Goal: Entertainment & Leisure: Consume media (video, audio)

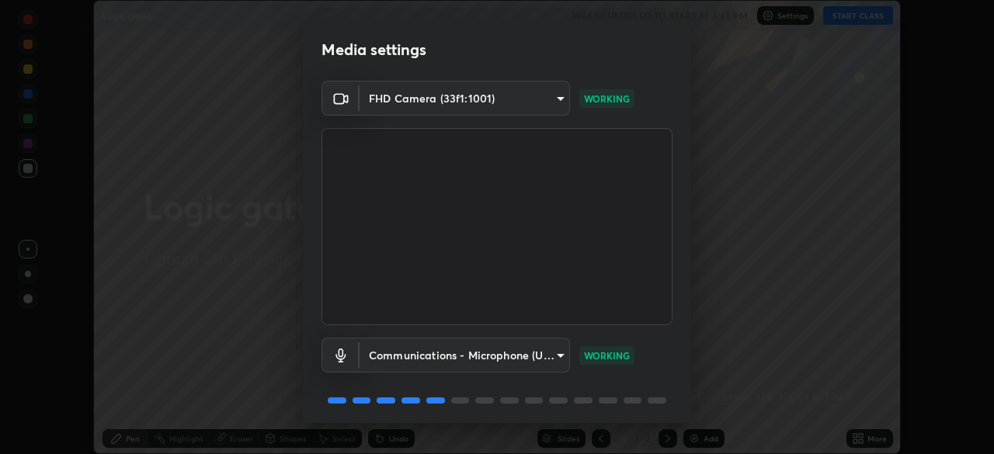
scroll to position [55, 0]
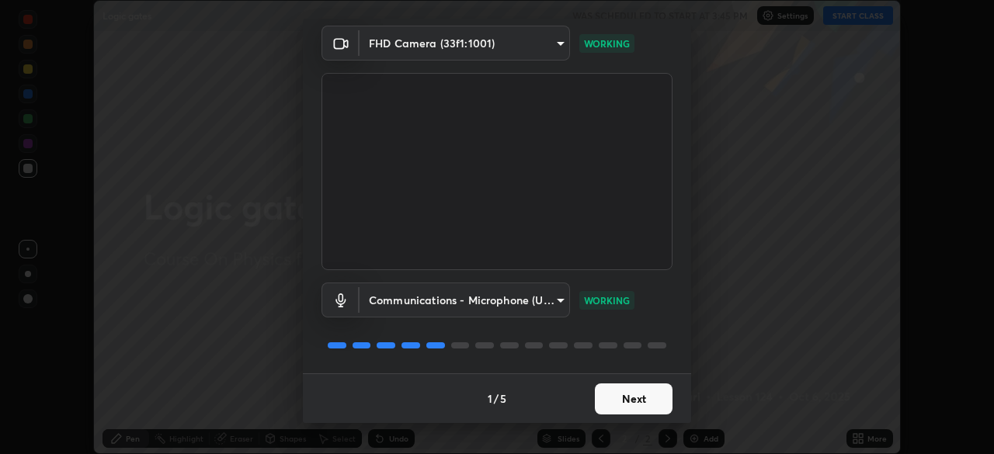
click at [635, 399] on button "Next" at bounding box center [634, 399] width 78 height 31
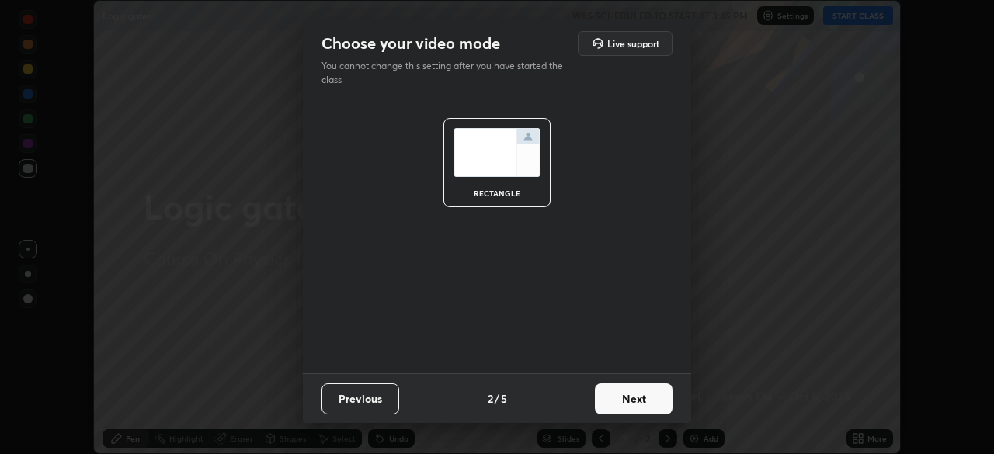
scroll to position [0, 0]
click at [659, 402] on button "Next" at bounding box center [634, 399] width 78 height 31
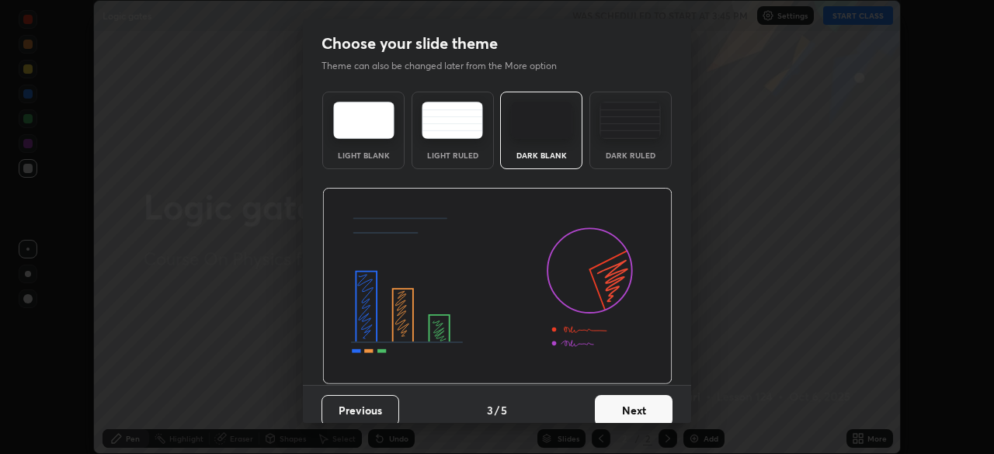
click at [642, 144] on div "Dark Ruled" at bounding box center [630, 131] width 82 height 78
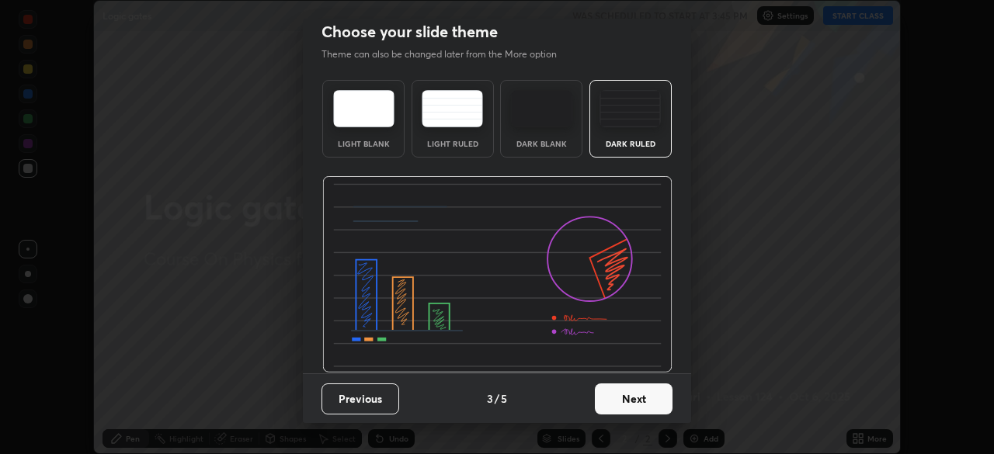
click at [633, 394] on button "Next" at bounding box center [634, 399] width 78 height 31
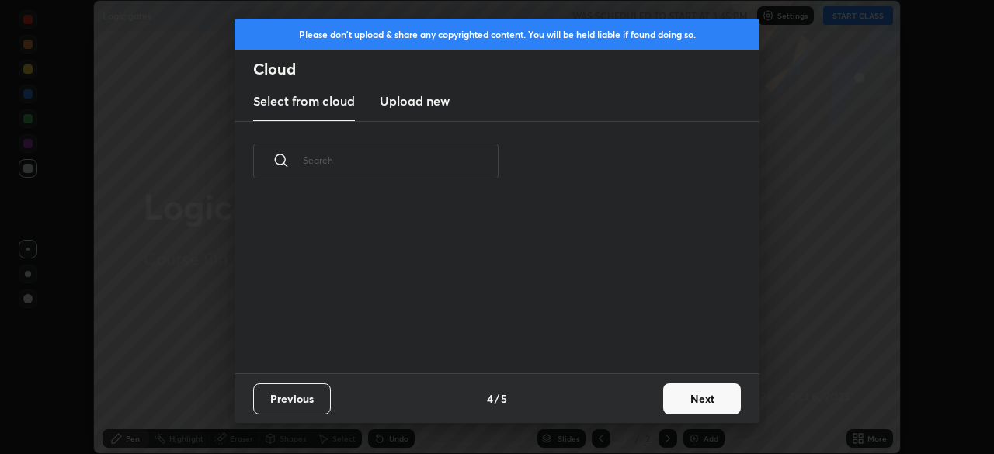
click at [666, 405] on button "Next" at bounding box center [702, 399] width 78 height 31
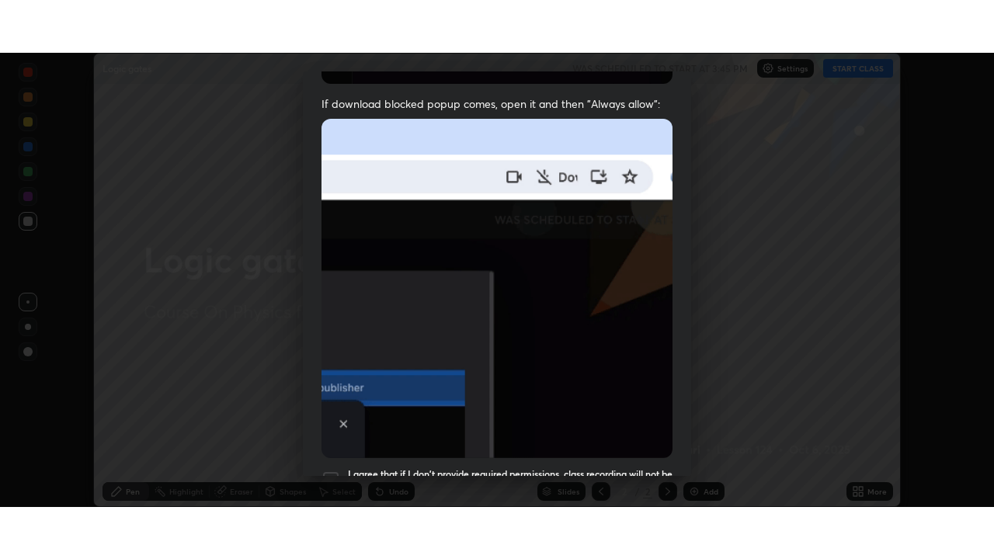
scroll to position [372, 0]
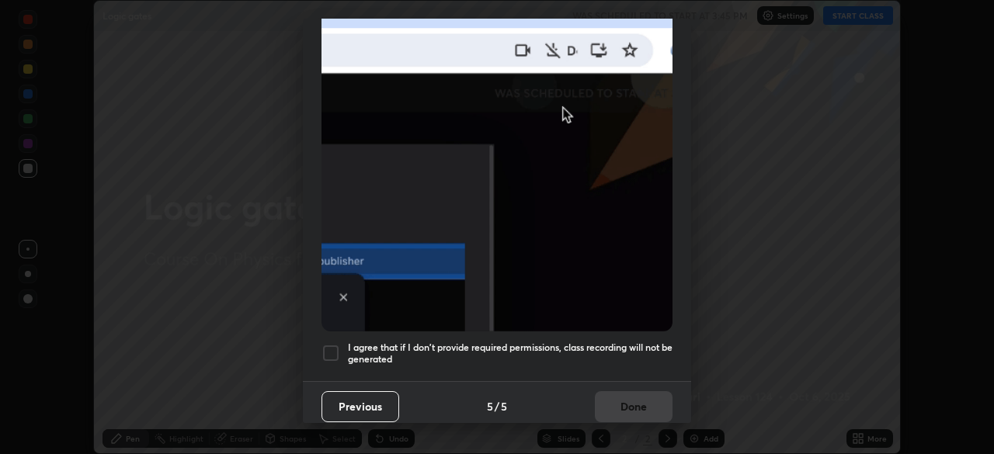
click at [336, 346] on div at bounding box center [331, 353] width 19 height 19
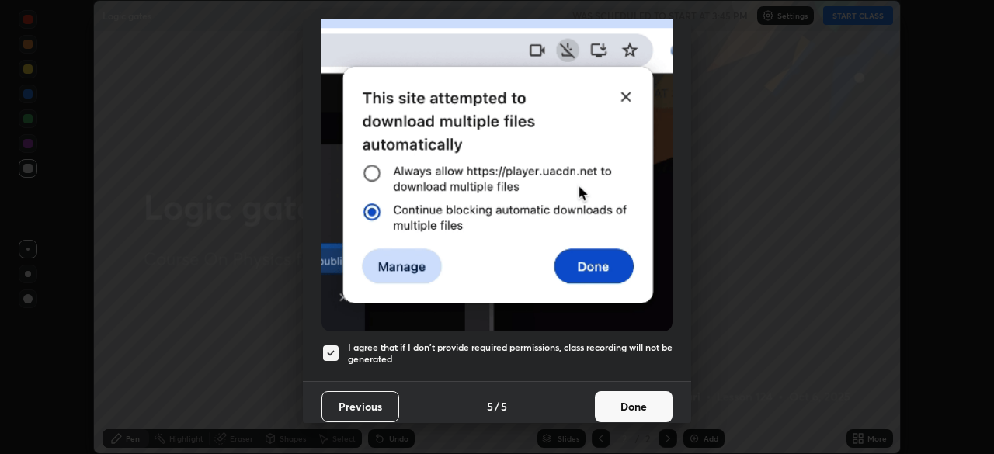
click at [607, 395] on button "Done" at bounding box center [634, 406] width 78 height 31
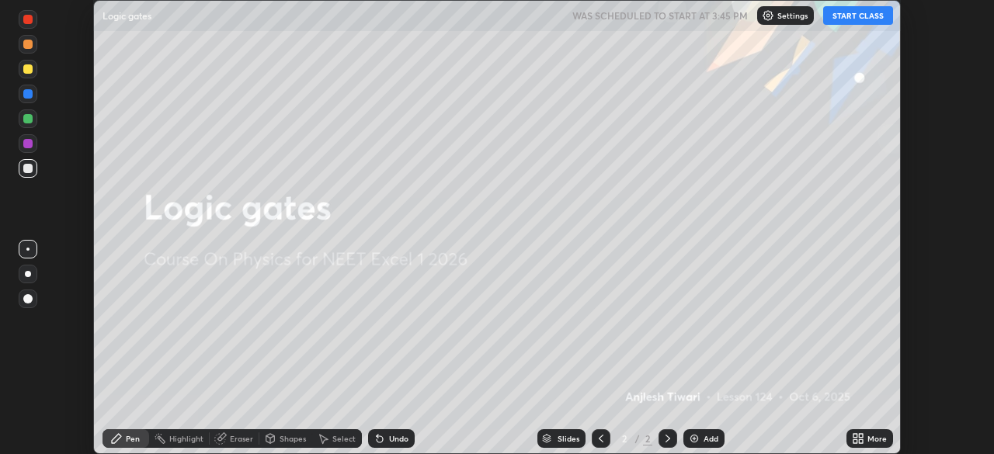
click at [695, 437] on img at bounding box center [694, 439] width 12 height 12
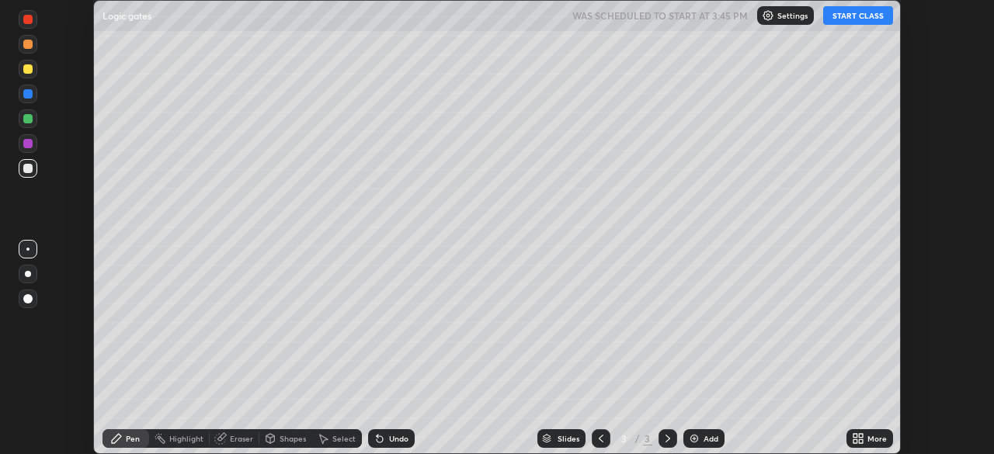
click at [859, 434] on icon at bounding box center [861, 436] width 4 height 4
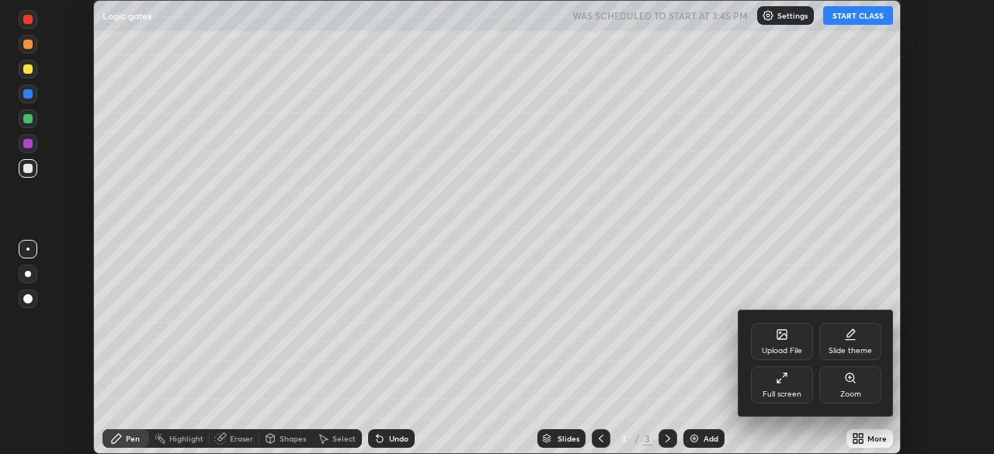
click at [785, 387] on div "Full screen" at bounding box center [782, 385] width 62 height 37
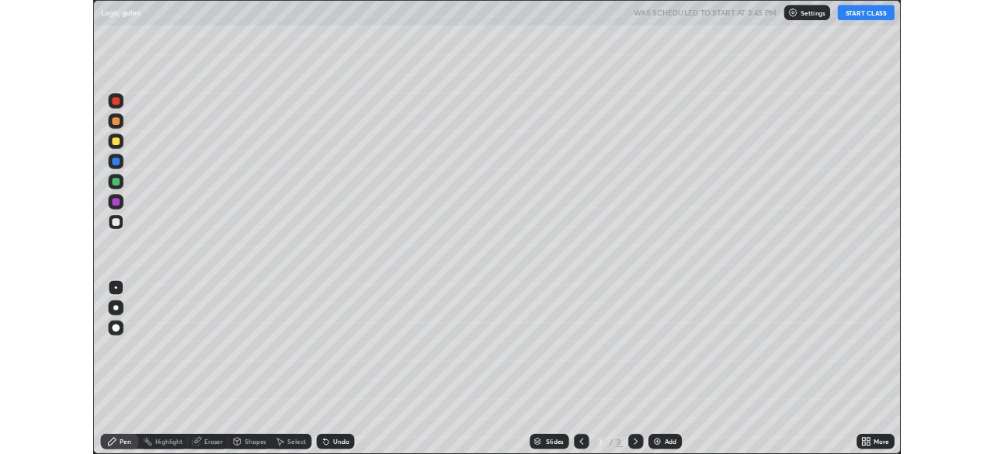
scroll to position [559, 994]
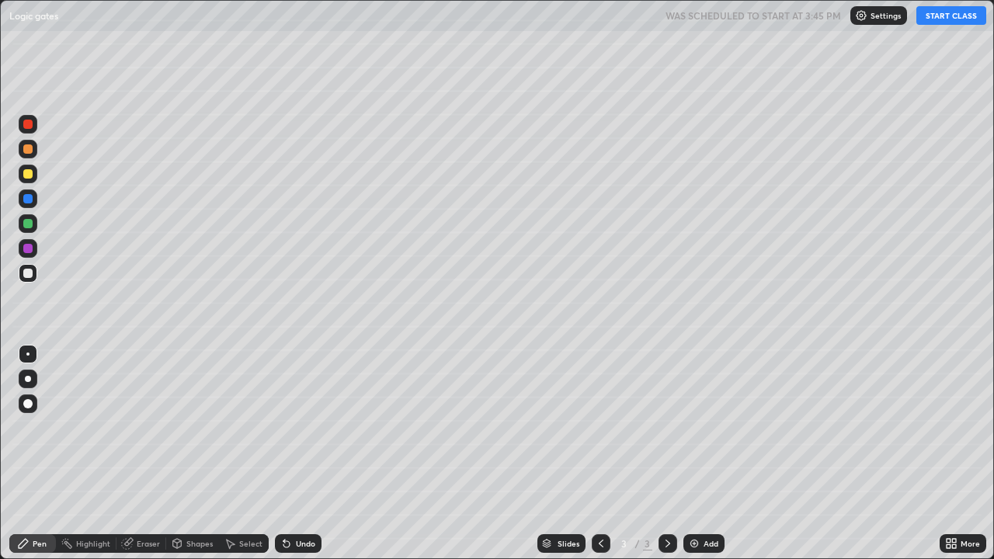
click at [951, 22] on button "START CLASS" at bounding box center [951, 15] width 70 height 19
click at [30, 379] on div at bounding box center [28, 379] width 6 height 6
click at [292, 454] on div "Undo" at bounding box center [298, 543] width 47 height 19
click at [694, 454] on img at bounding box center [694, 543] width 12 height 12
click at [598, 454] on icon at bounding box center [601, 543] width 12 height 12
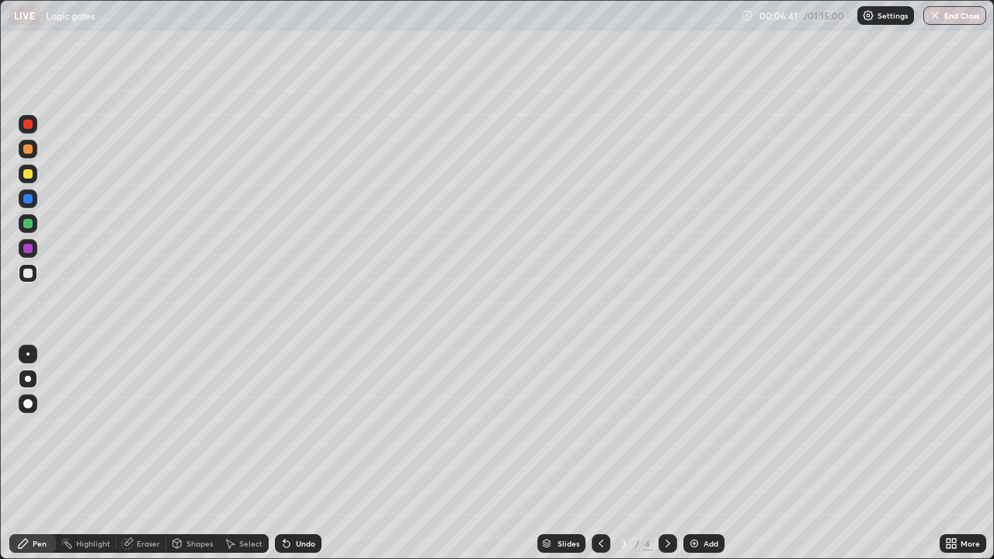
click at [659, 454] on div at bounding box center [668, 543] width 19 height 19
click at [28, 354] on div at bounding box center [27, 354] width 3 height 3
click at [30, 176] on div at bounding box center [27, 173] width 9 height 9
click at [30, 280] on div at bounding box center [28, 273] width 19 height 19
click at [142, 454] on div "Eraser" at bounding box center [148, 544] width 23 height 8
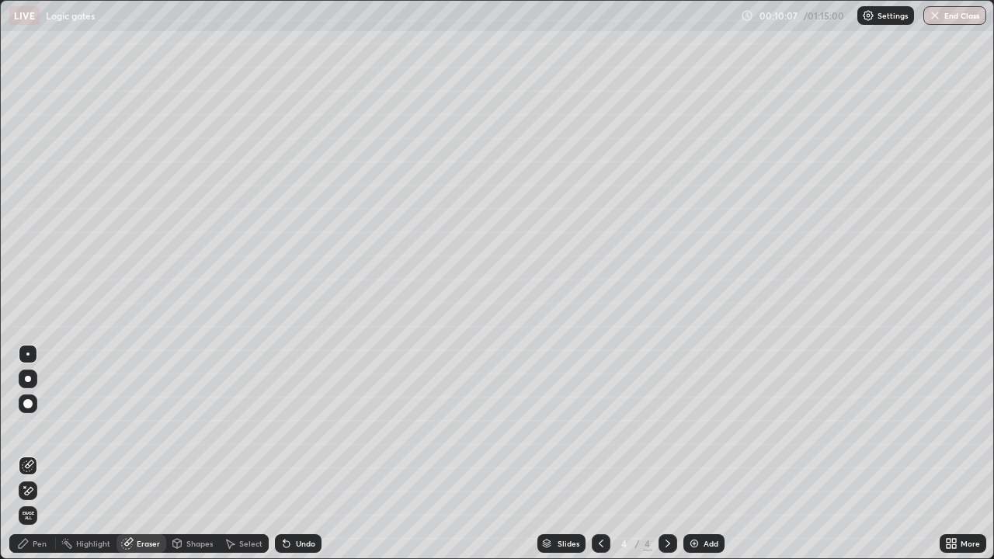
click at [31, 454] on div "Pen" at bounding box center [32, 543] width 47 height 19
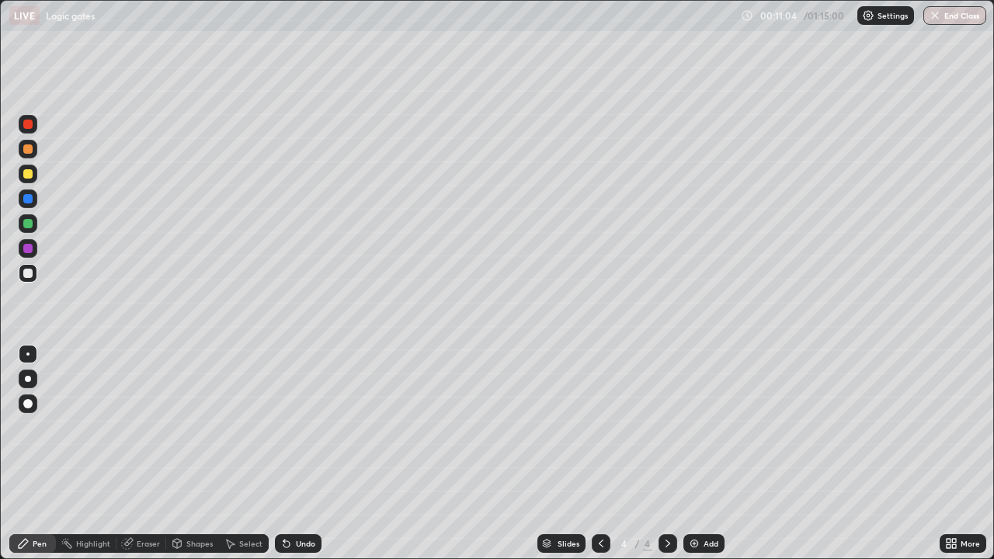
click at [34, 181] on div at bounding box center [28, 174] width 19 height 19
click at [29, 279] on div at bounding box center [28, 273] width 19 height 19
click at [200, 454] on div "Shapes" at bounding box center [199, 544] width 26 height 8
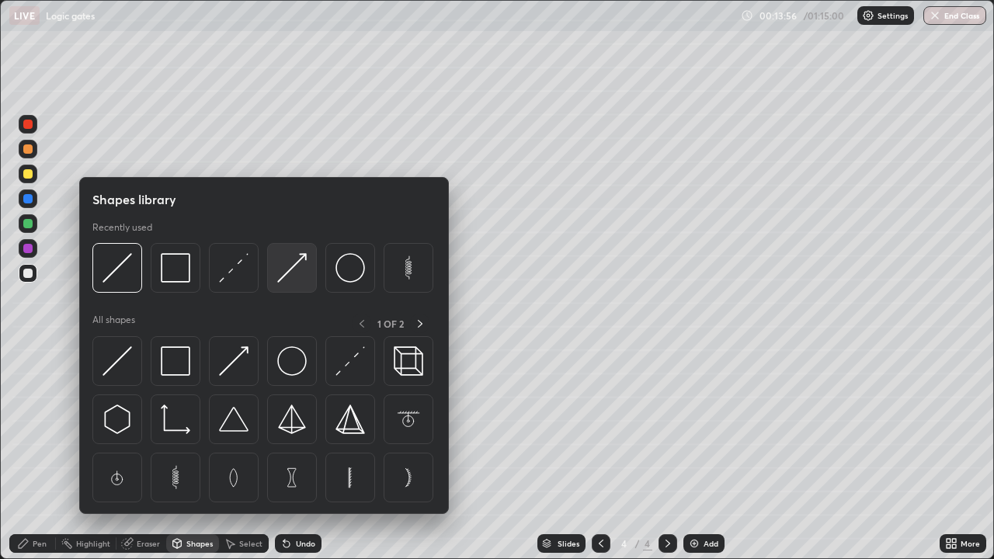
click at [291, 278] on img at bounding box center [292, 268] width 30 height 30
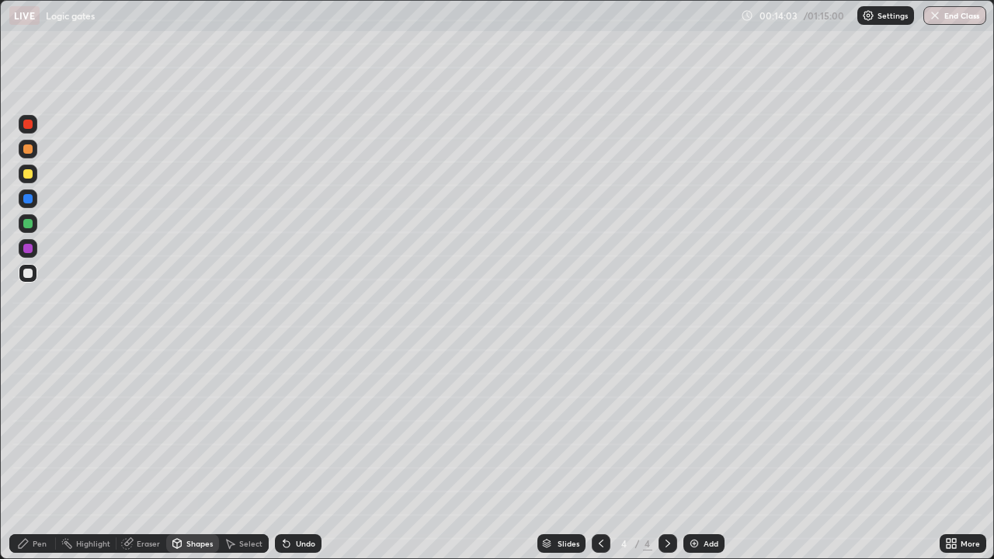
click at [245, 454] on div "Select" at bounding box center [250, 544] width 23 height 8
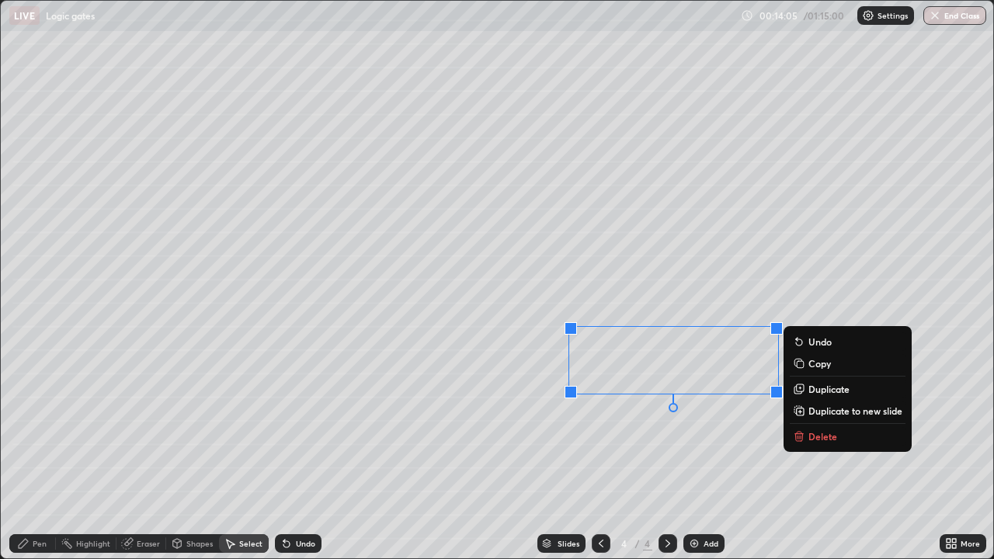
click at [815, 390] on p "Duplicate" at bounding box center [828, 389] width 41 height 12
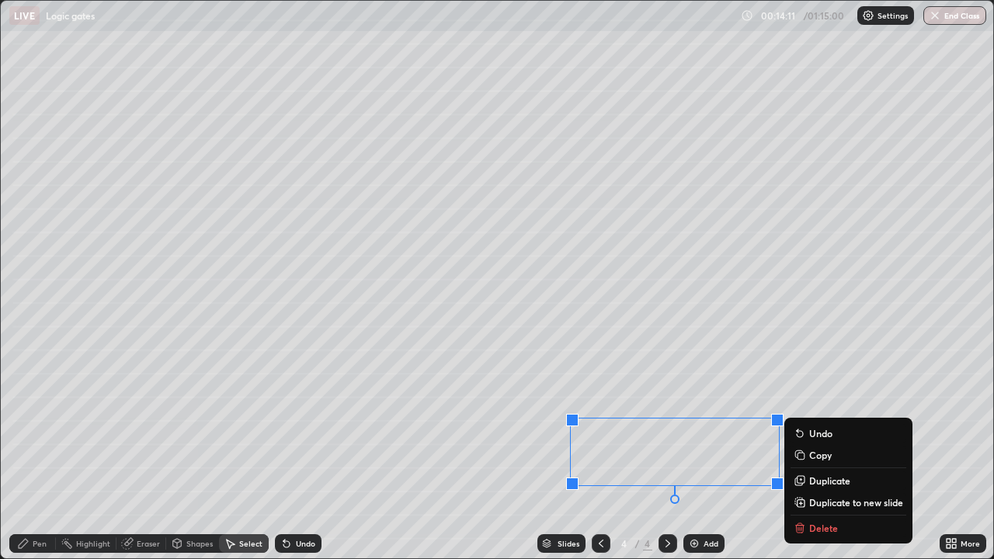
click at [194, 454] on div "Shapes" at bounding box center [199, 544] width 26 height 8
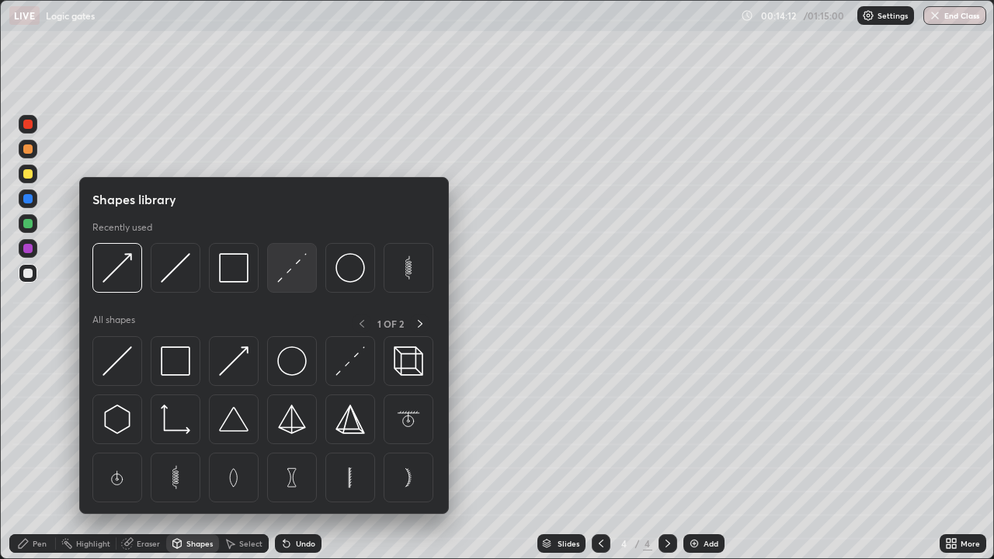
click at [297, 273] on img at bounding box center [292, 268] width 30 height 30
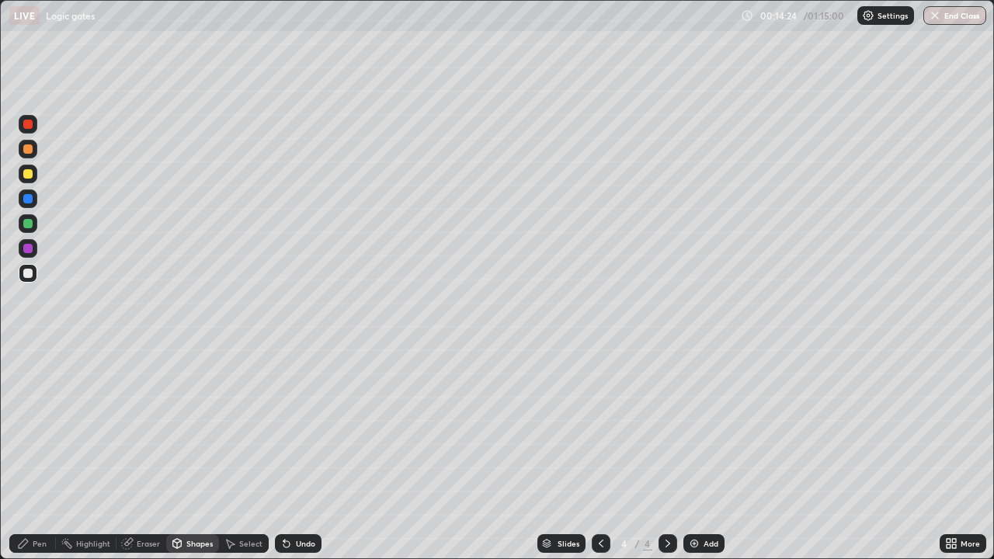
click at [31, 454] on div "Pen" at bounding box center [32, 543] width 47 height 19
click at [26, 386] on div at bounding box center [28, 379] width 19 height 19
click at [193, 454] on div "Shapes" at bounding box center [199, 544] width 26 height 8
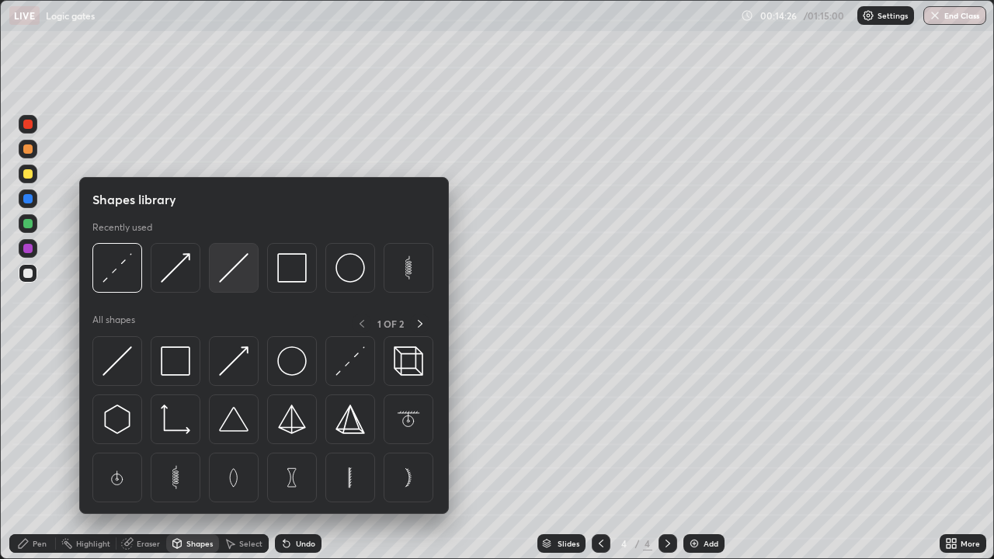
click at [238, 268] on img at bounding box center [234, 268] width 30 height 30
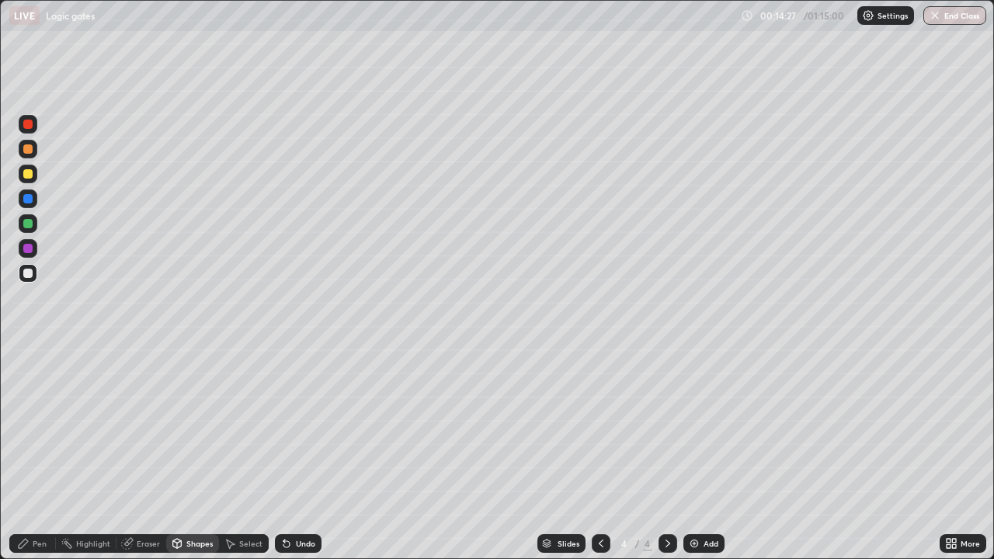
click at [29, 224] on div at bounding box center [27, 223] width 9 height 9
click at [33, 454] on div "Pen" at bounding box center [40, 544] width 14 height 8
click at [694, 454] on img at bounding box center [694, 543] width 12 height 12
click at [26, 276] on div at bounding box center [27, 273] width 9 height 9
click at [29, 174] on div at bounding box center [27, 173] width 9 height 9
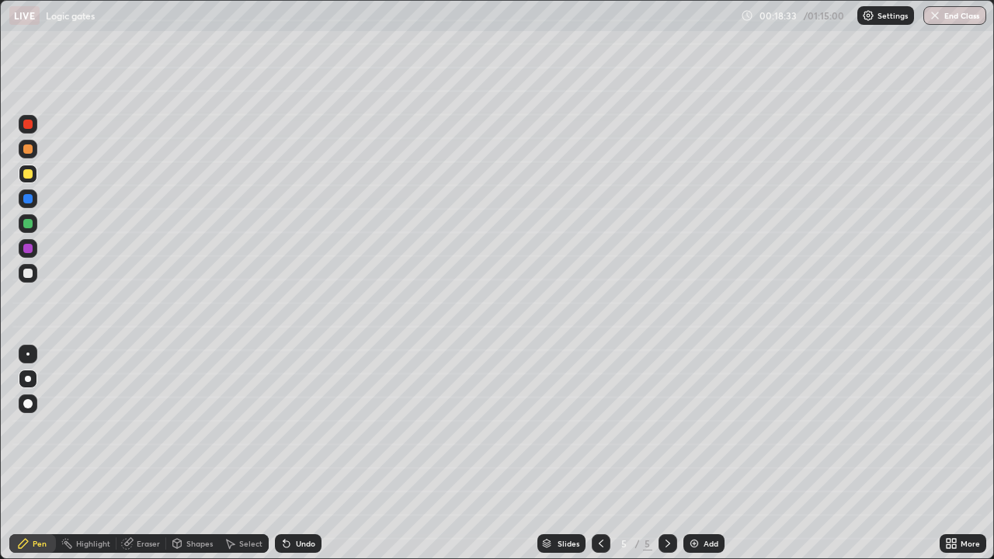
click at [36, 351] on div at bounding box center [28, 354] width 19 height 19
click at [139, 454] on div "Eraser" at bounding box center [148, 544] width 23 height 8
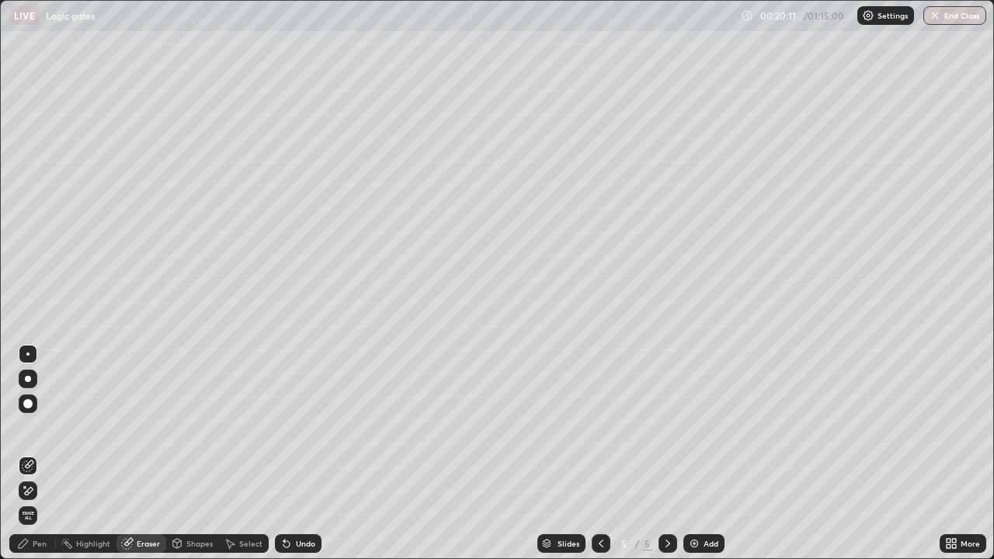
click at [41, 454] on div "Pen" at bounding box center [40, 544] width 14 height 8
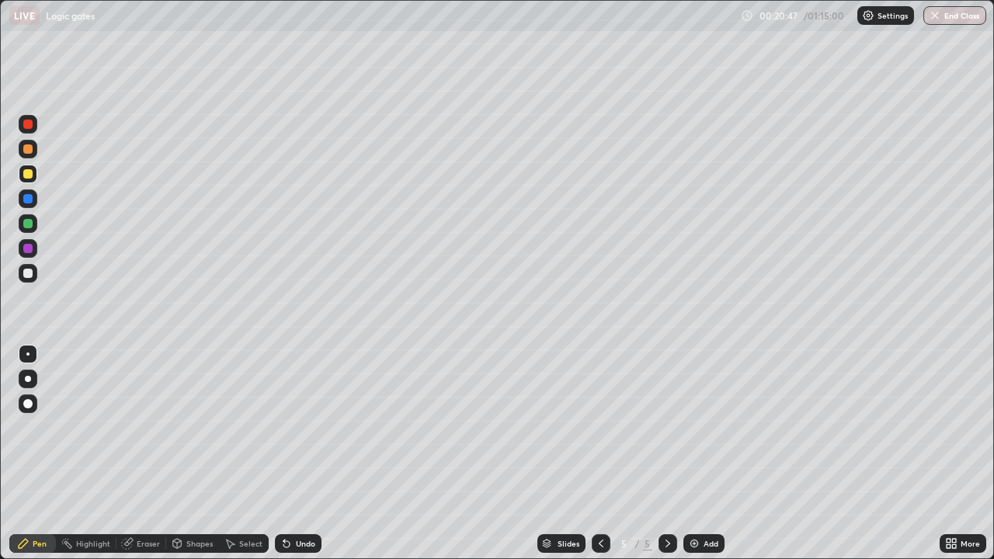
click at [137, 454] on div "Eraser" at bounding box center [141, 543] width 50 height 19
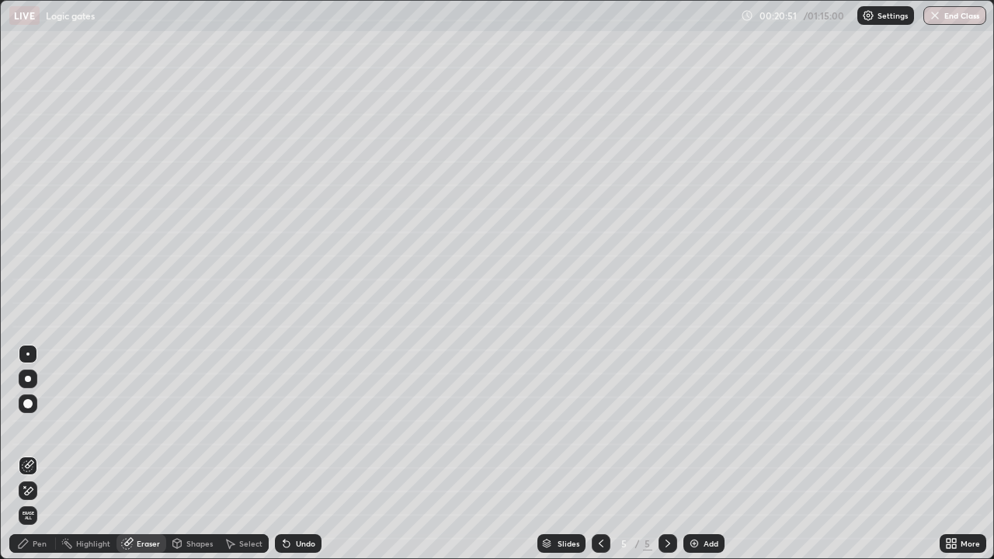
click at [40, 454] on div "Pen" at bounding box center [40, 544] width 14 height 8
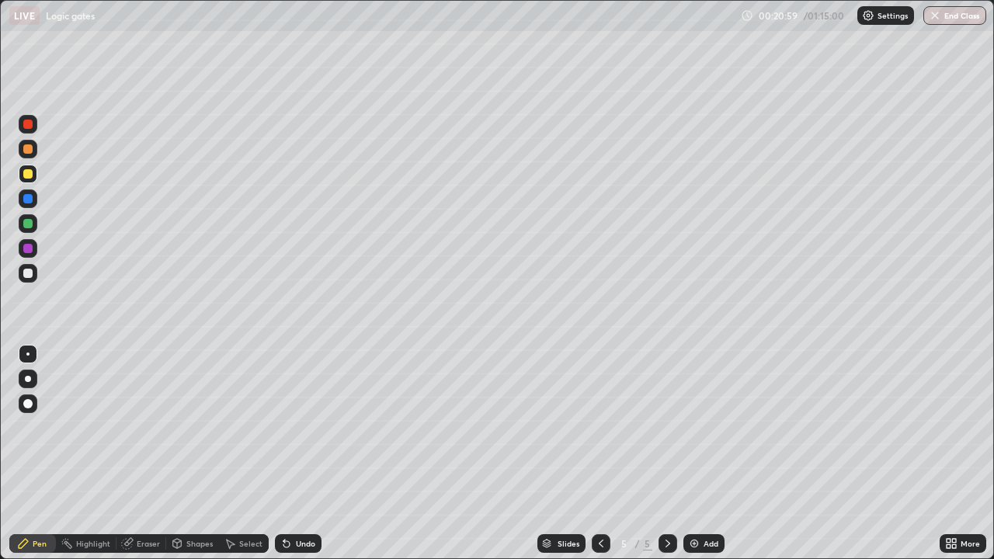
click at [134, 454] on div "Eraser" at bounding box center [141, 543] width 50 height 19
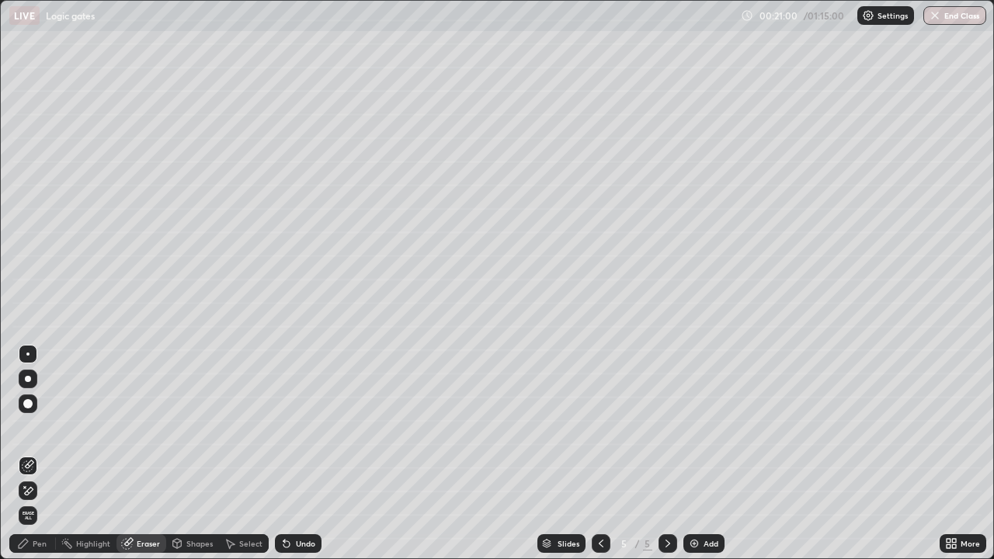
click at [36, 454] on div "Pen" at bounding box center [32, 543] width 47 height 19
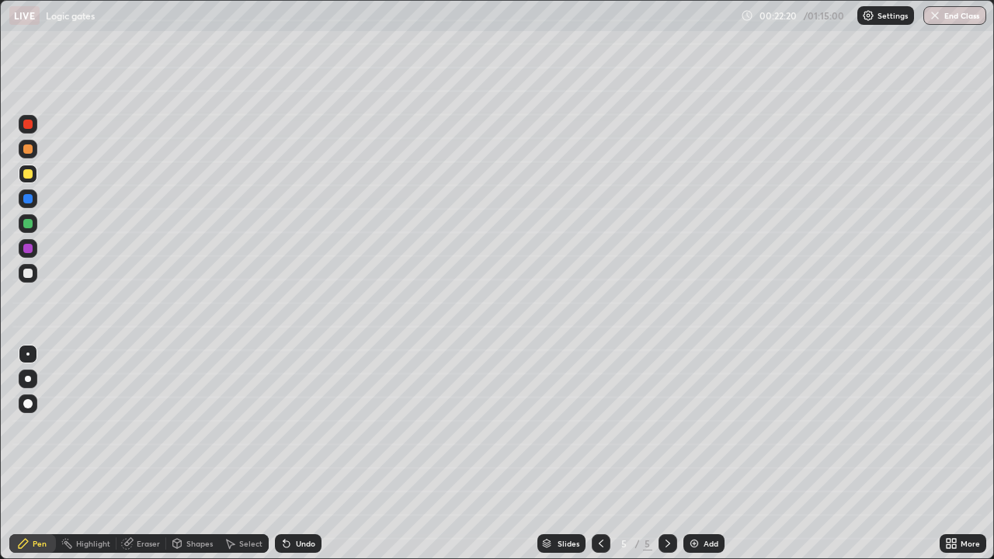
click at [25, 276] on div at bounding box center [27, 273] width 9 height 9
click at [290, 454] on icon at bounding box center [286, 543] width 12 height 12
click at [300, 454] on div "Undo" at bounding box center [305, 544] width 19 height 8
click at [301, 454] on div "Undo" at bounding box center [305, 544] width 19 height 8
click at [245, 454] on div "Select" at bounding box center [250, 544] width 23 height 8
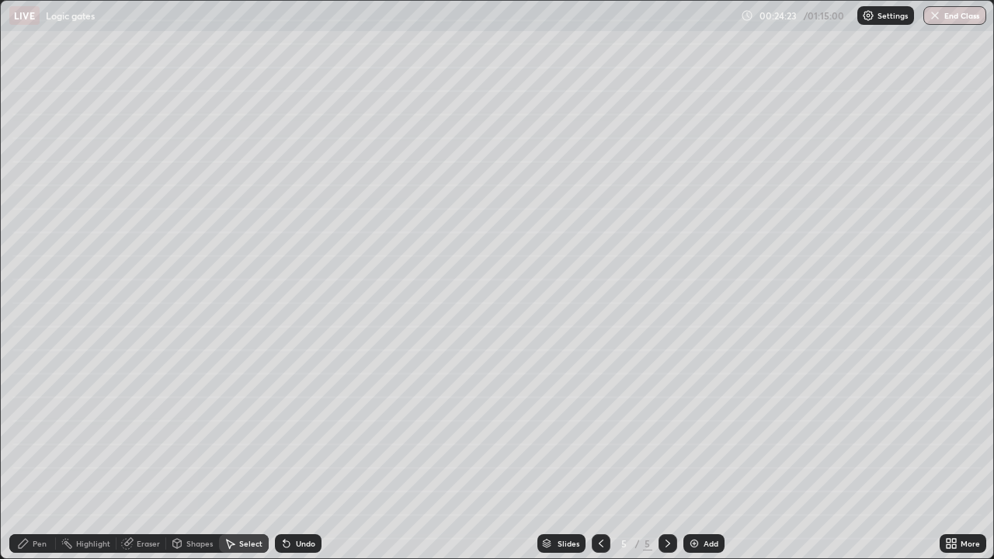
click at [195, 454] on div "Shapes" at bounding box center [199, 544] width 26 height 8
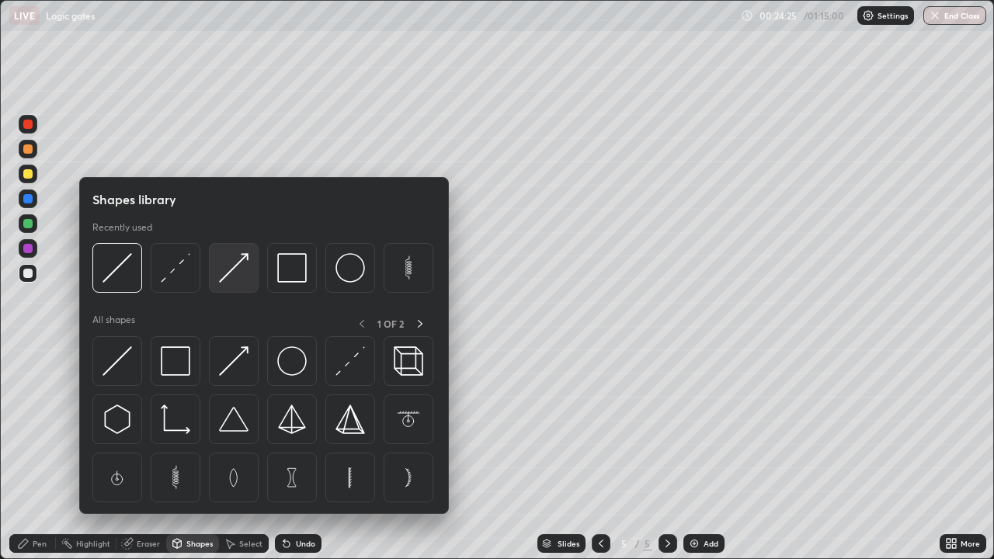
click at [240, 279] on img at bounding box center [234, 268] width 30 height 30
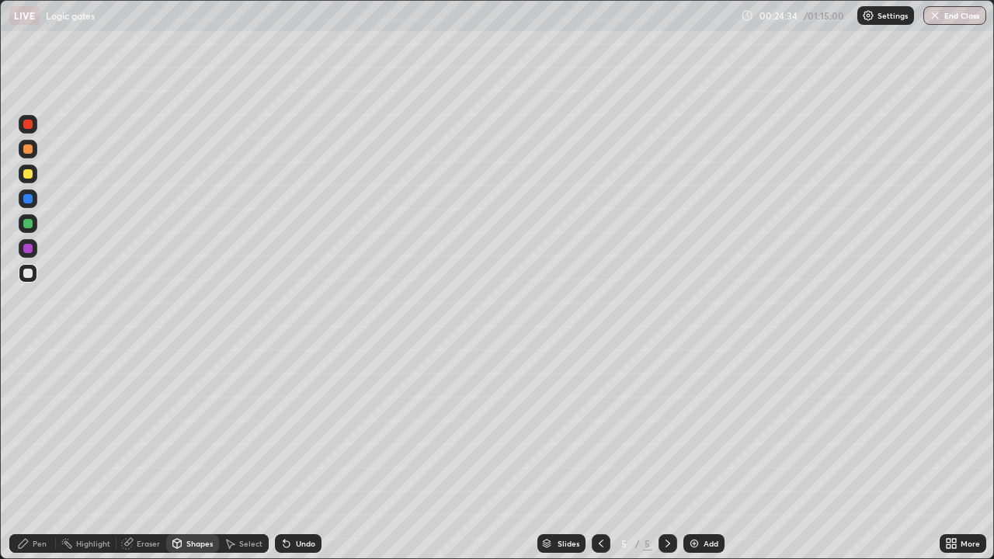
click at [196, 454] on div "Shapes" at bounding box center [199, 544] width 26 height 8
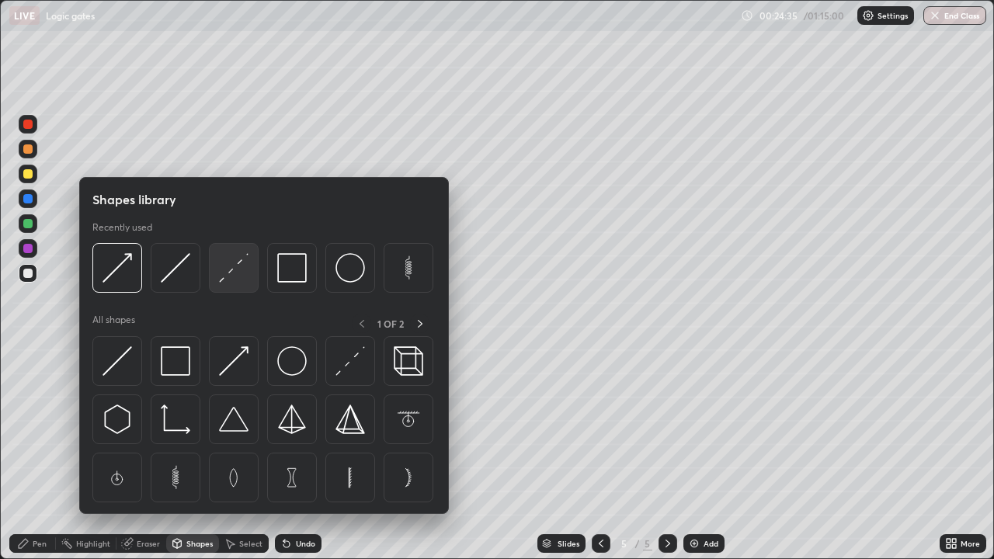
click at [233, 278] on img at bounding box center [234, 268] width 30 height 30
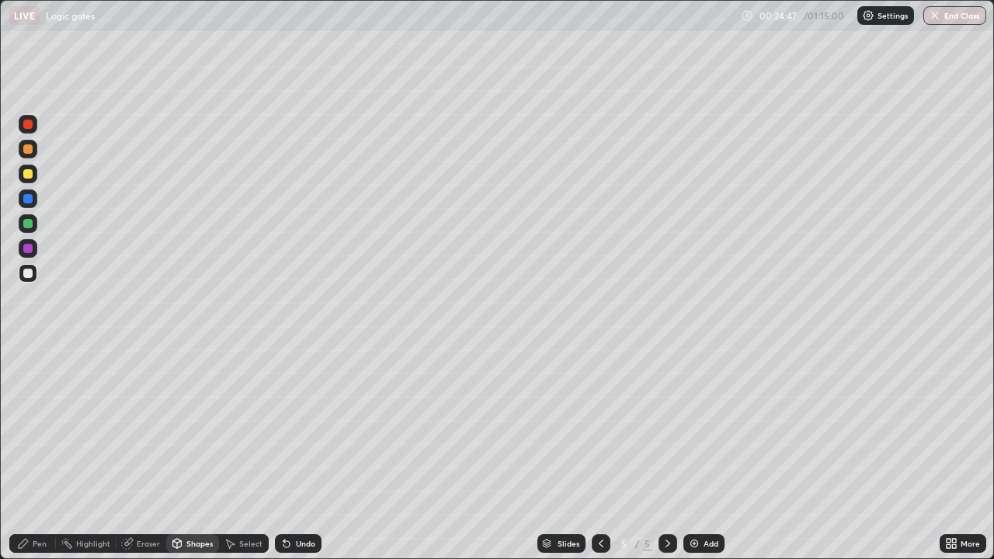
click at [291, 454] on div "Undo" at bounding box center [298, 543] width 47 height 19
click at [293, 454] on div "Undo" at bounding box center [298, 543] width 47 height 19
click at [300, 454] on div "Undo" at bounding box center [298, 543] width 47 height 19
click at [24, 454] on icon at bounding box center [23, 543] width 9 height 9
click at [30, 380] on div at bounding box center [28, 379] width 6 height 6
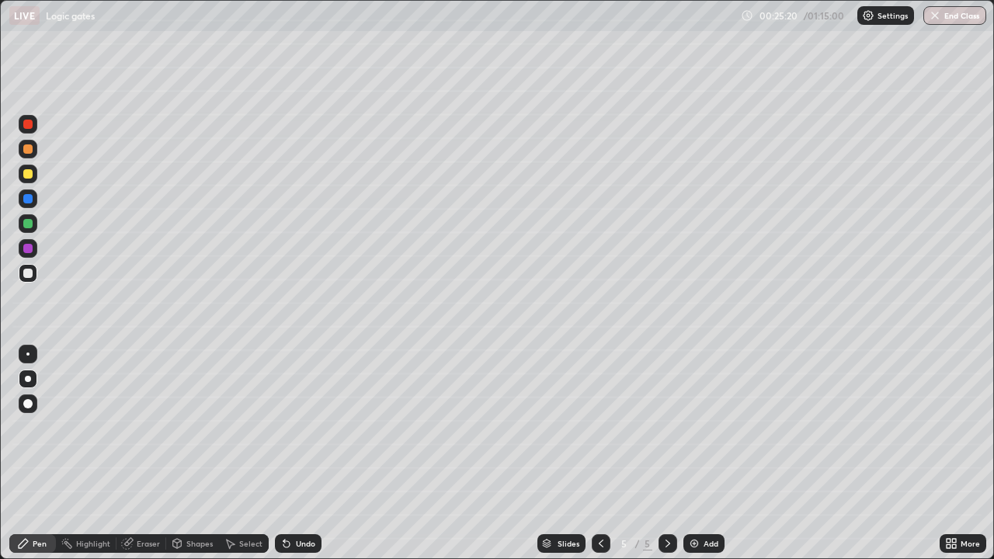
click at [26, 177] on div at bounding box center [27, 173] width 9 height 9
click at [186, 454] on div "Shapes" at bounding box center [199, 544] width 26 height 8
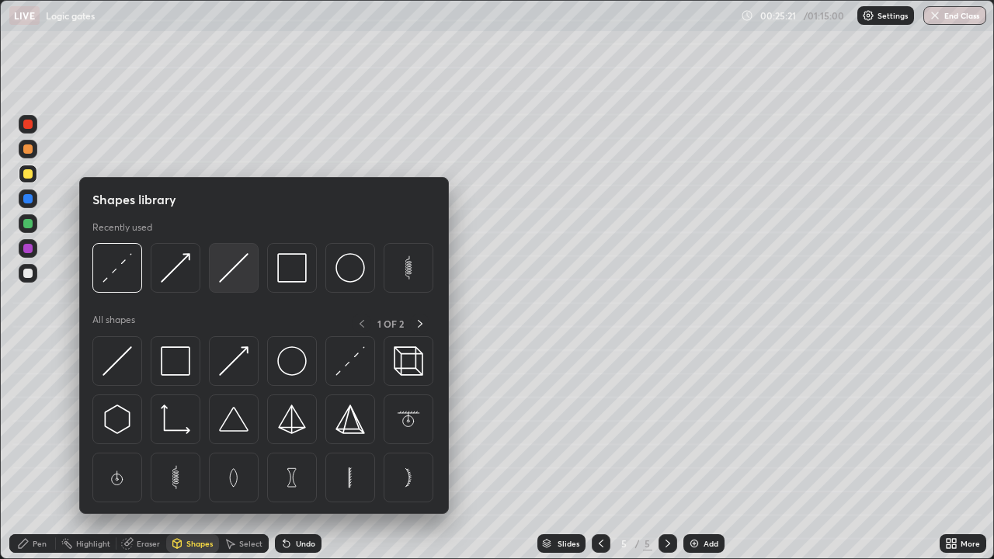
click at [219, 271] on img at bounding box center [234, 268] width 30 height 30
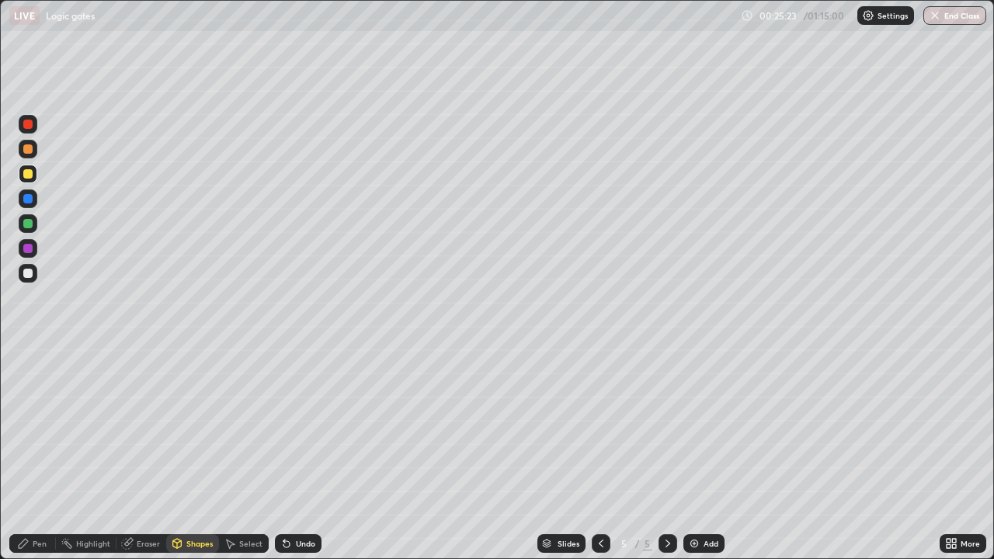
click at [250, 454] on div "Select" at bounding box center [250, 544] width 23 height 8
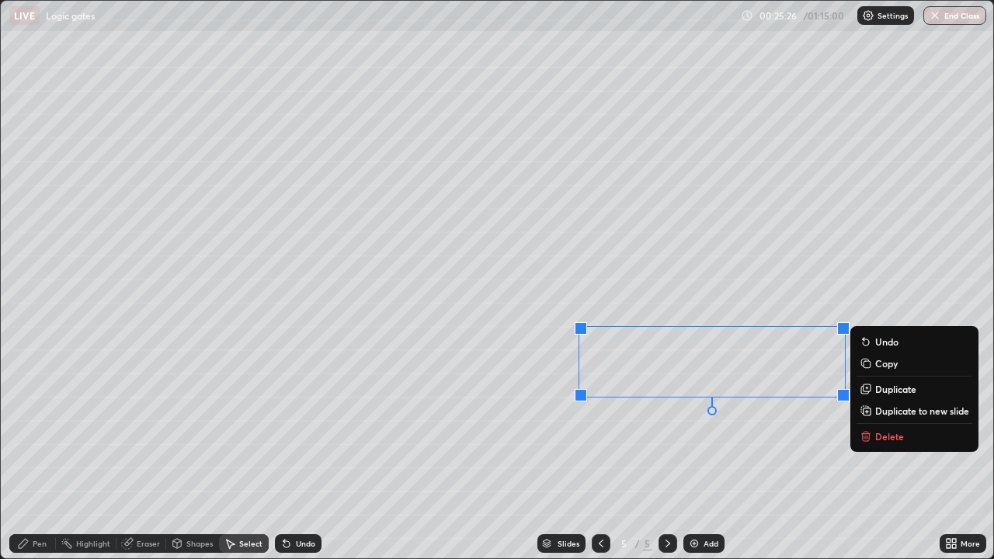
click at [881, 363] on p "Copy" at bounding box center [886, 363] width 23 height 12
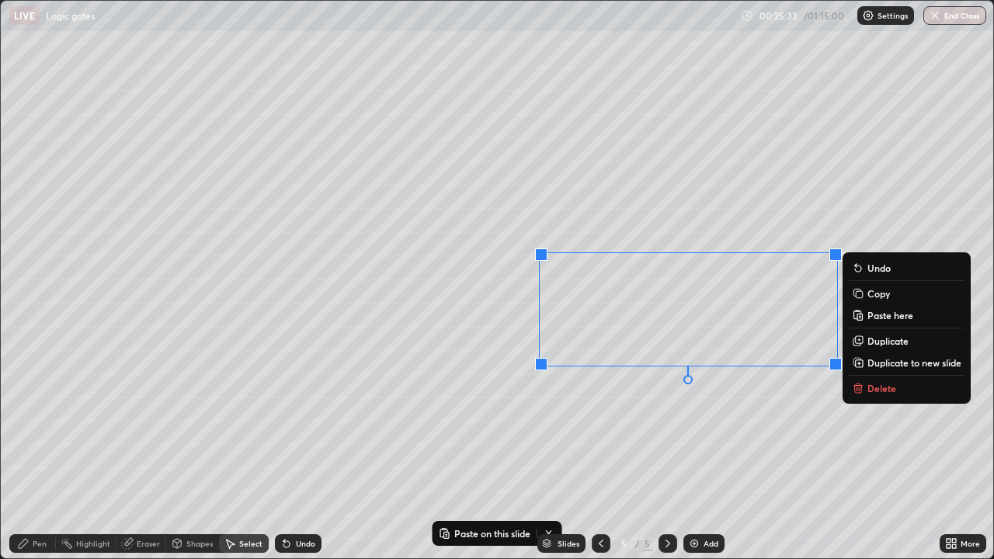
click at [37, 454] on div "Pen" at bounding box center [40, 544] width 14 height 8
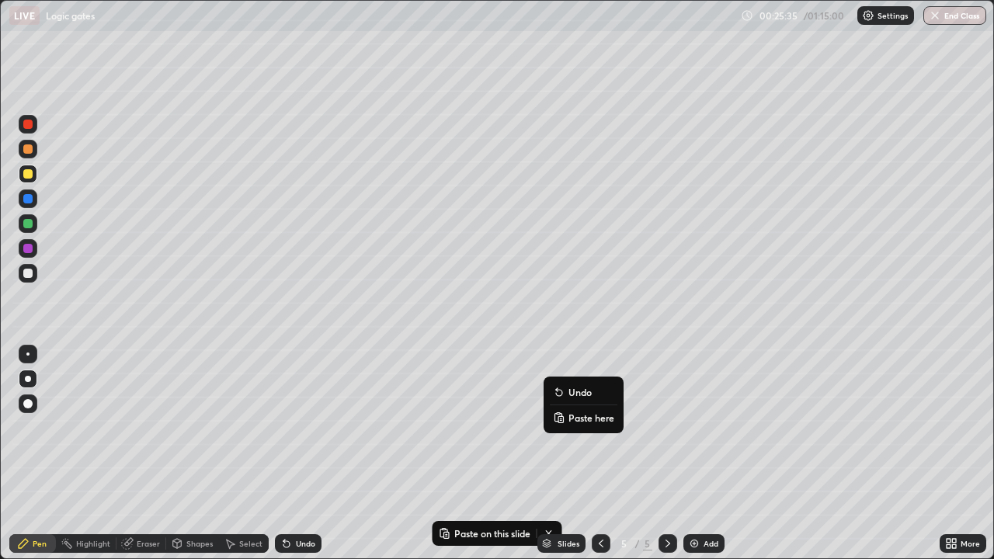
click at [580, 418] on p "Paste here" at bounding box center [592, 418] width 46 height 12
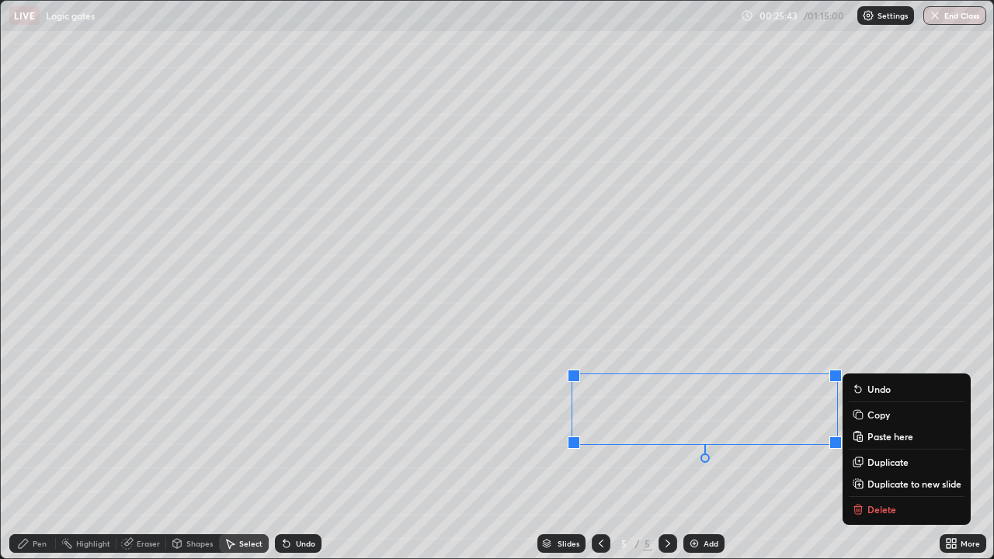
click at [534, 431] on div "0 ° Undo Copy Paste here Duplicate Duplicate to new slide Delete" at bounding box center [497, 280] width 993 height 558
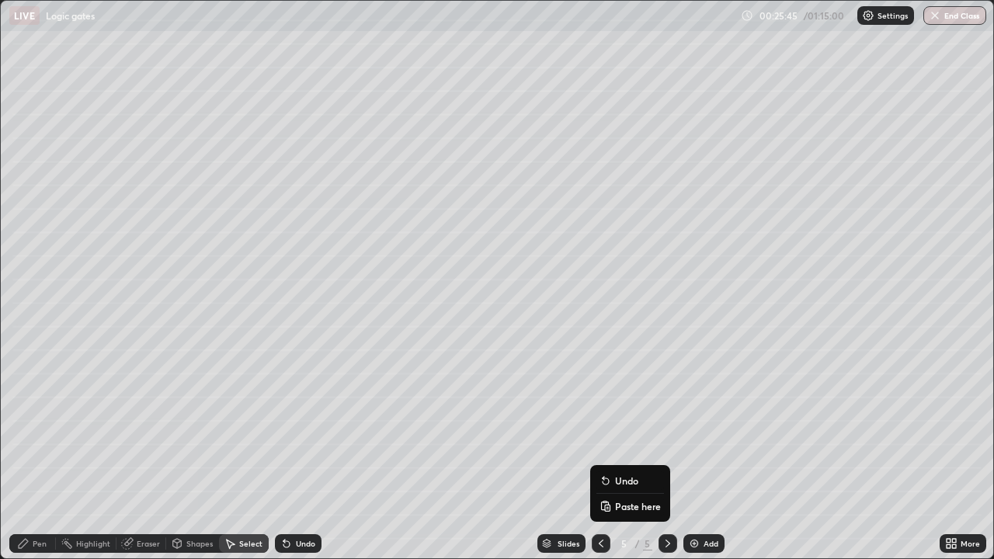
click at [620, 454] on p "Paste here" at bounding box center [638, 506] width 46 height 12
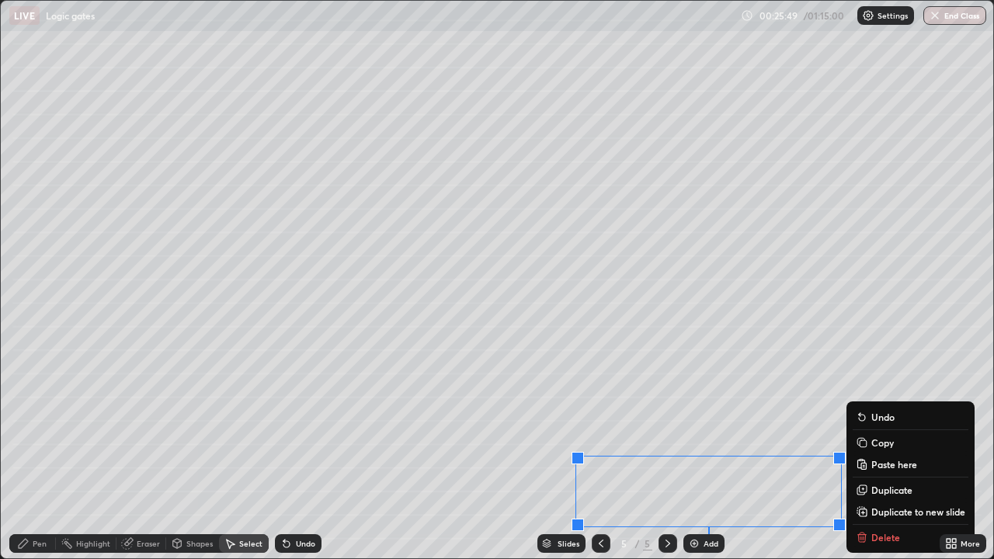
click at [24, 454] on icon at bounding box center [23, 543] width 12 height 12
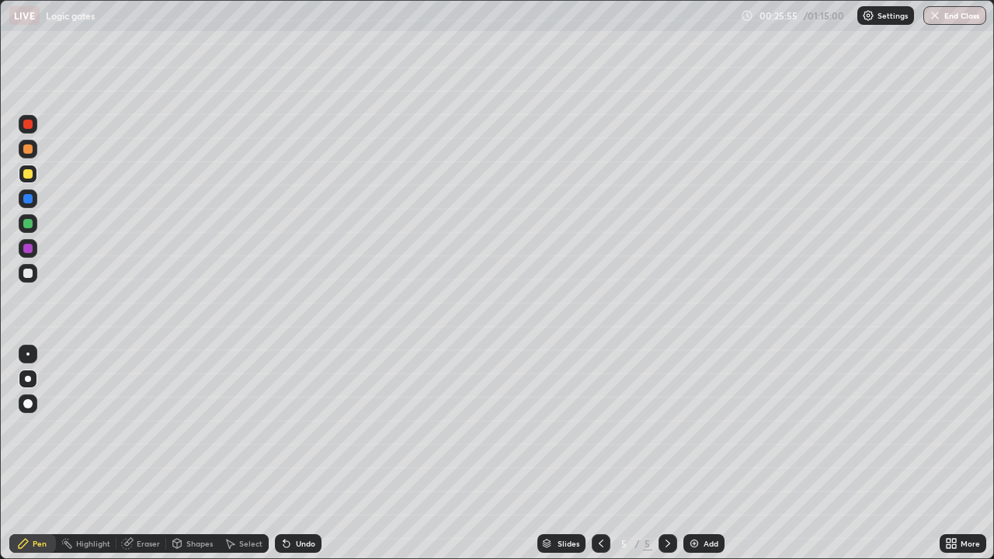
click at [953, 454] on icon at bounding box center [954, 546] width 4 height 4
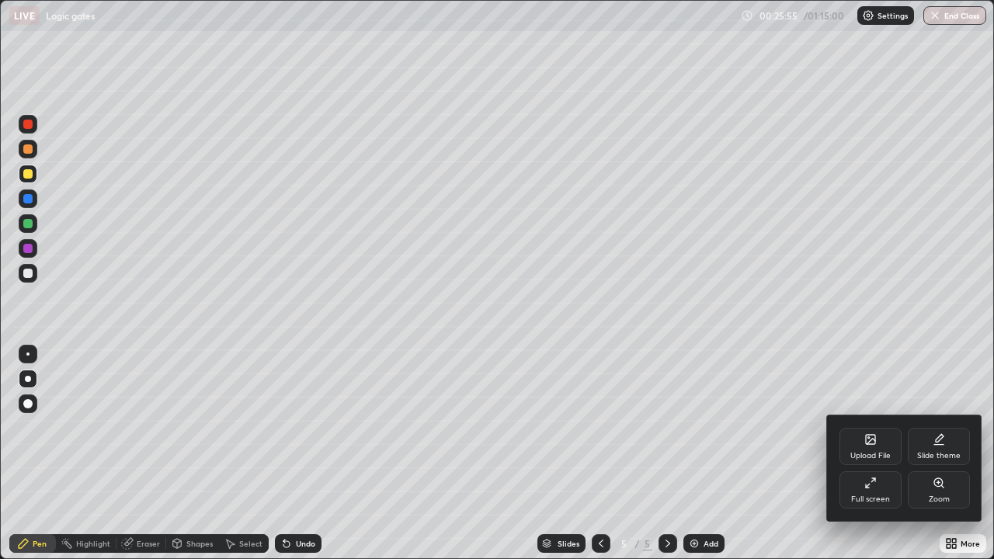
click at [885, 454] on div "Full screen" at bounding box center [870, 499] width 39 height 8
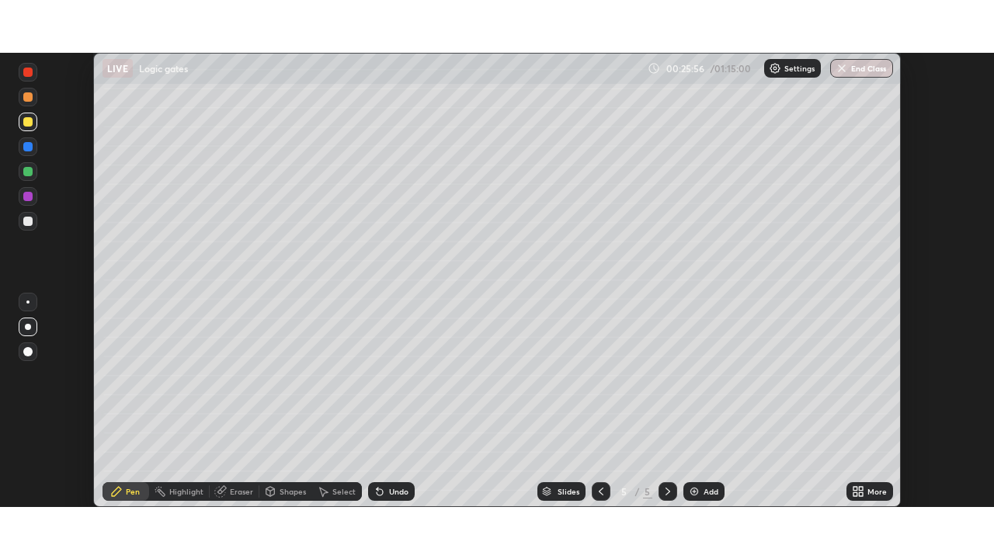
scroll to position [77210, 76670]
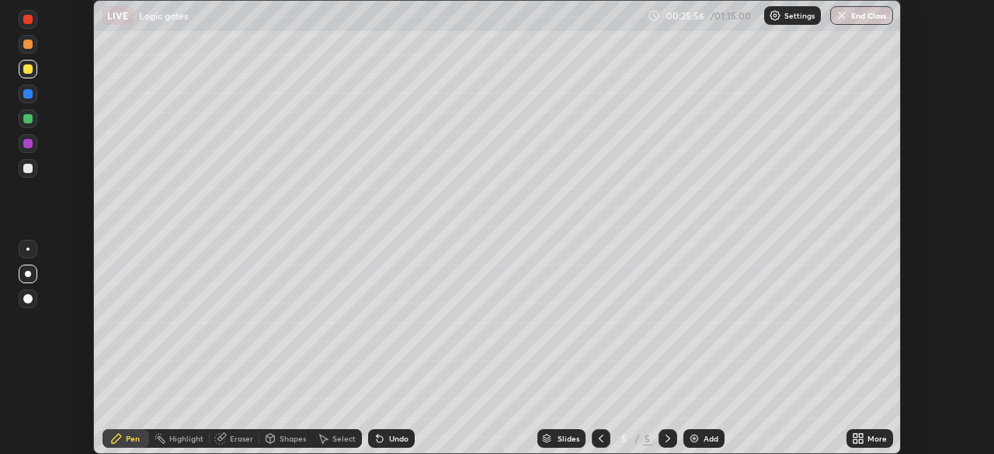
click at [868, 435] on div "More" at bounding box center [877, 439] width 19 height 8
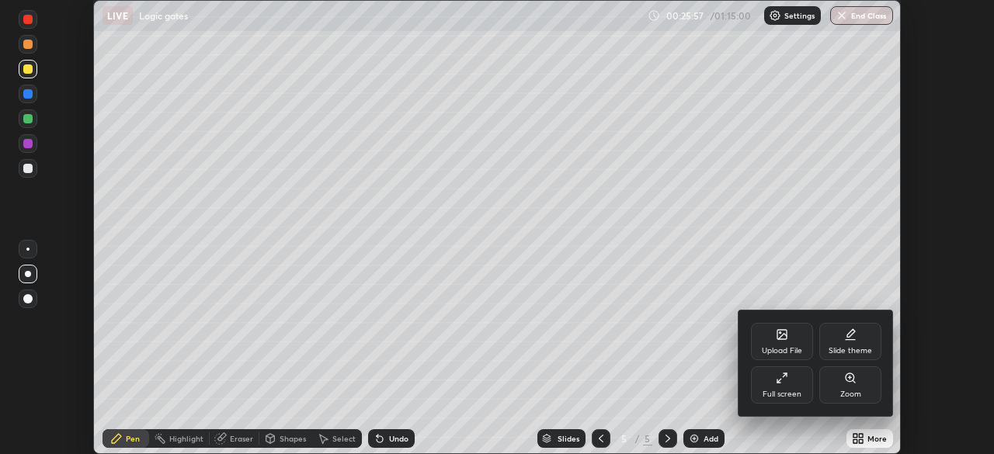
click at [795, 391] on div "Full screen" at bounding box center [782, 395] width 39 height 8
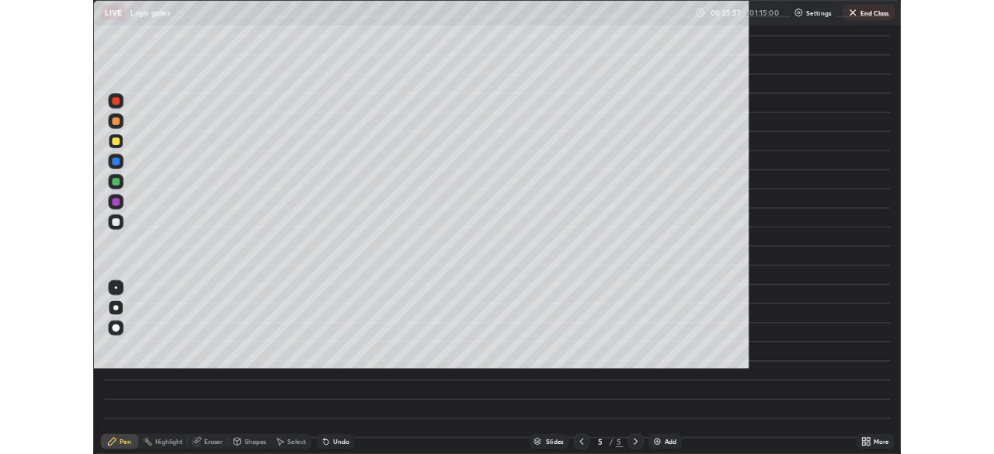
scroll to position [559, 994]
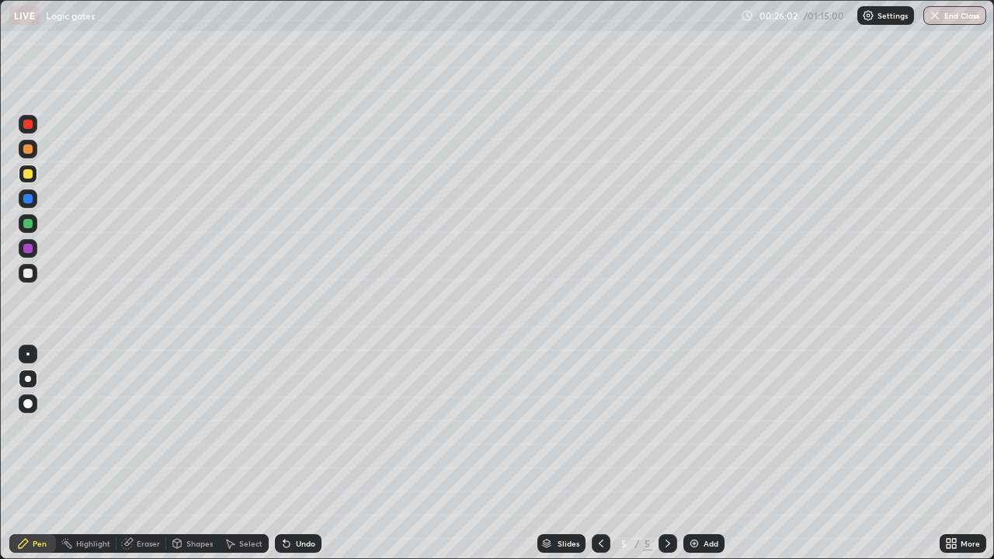
click at [198, 454] on div "Shapes" at bounding box center [199, 544] width 26 height 8
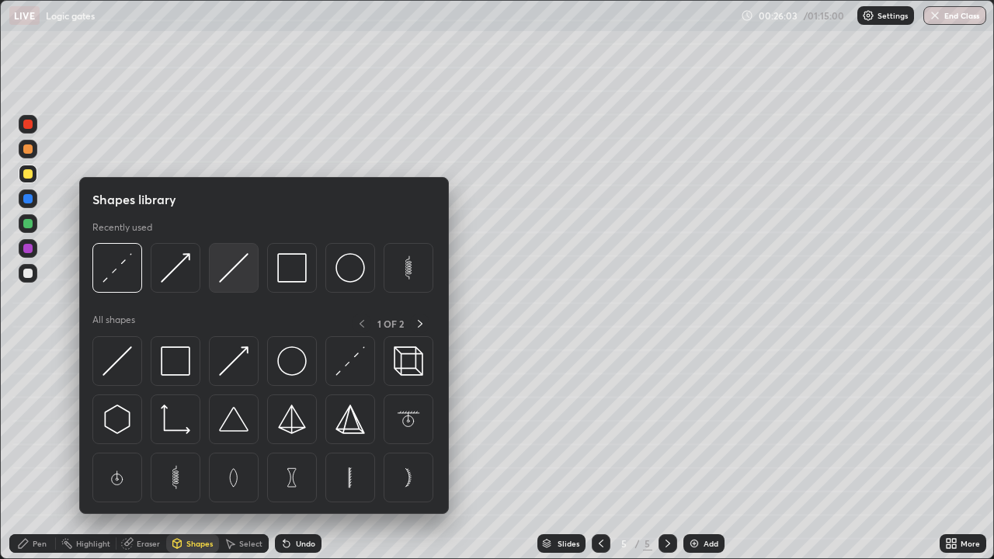
click at [233, 272] on img at bounding box center [234, 268] width 30 height 30
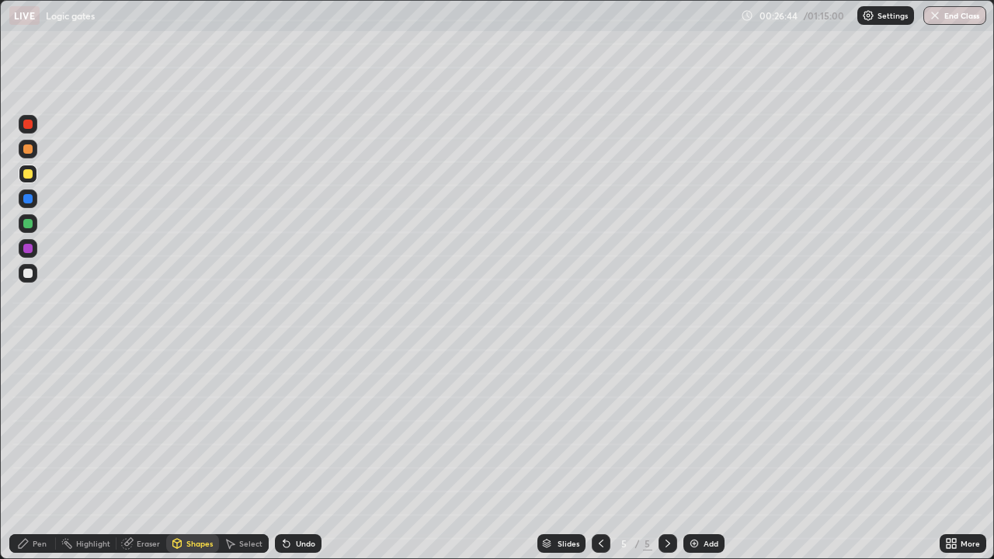
click at [33, 273] on div at bounding box center [28, 273] width 19 height 19
click at [290, 454] on div "Undo" at bounding box center [298, 543] width 47 height 19
click at [294, 454] on div "Undo" at bounding box center [298, 543] width 47 height 19
click at [296, 454] on div "Undo" at bounding box center [298, 543] width 47 height 19
click at [249, 454] on div "Select" at bounding box center [250, 544] width 23 height 8
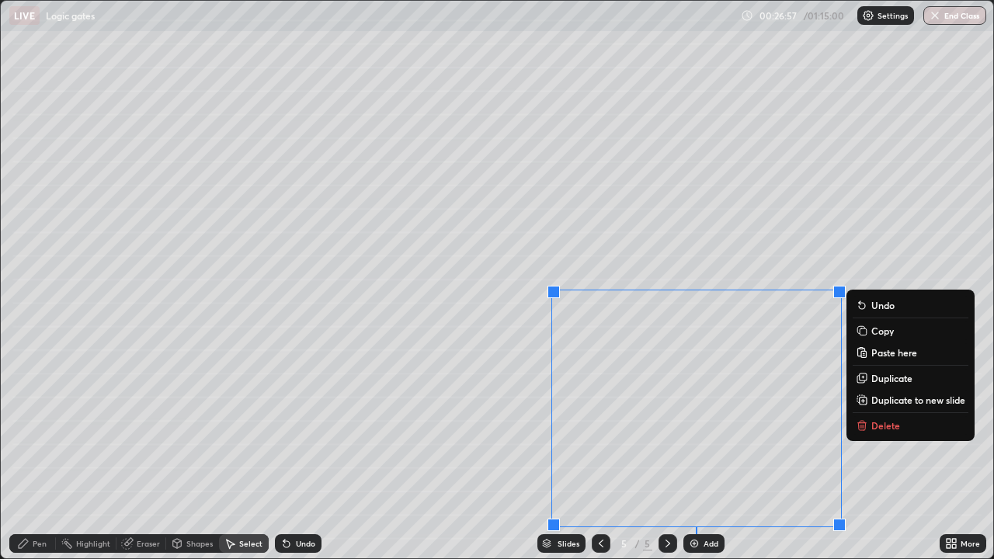
click at [878, 333] on p "Copy" at bounding box center [882, 331] width 23 height 12
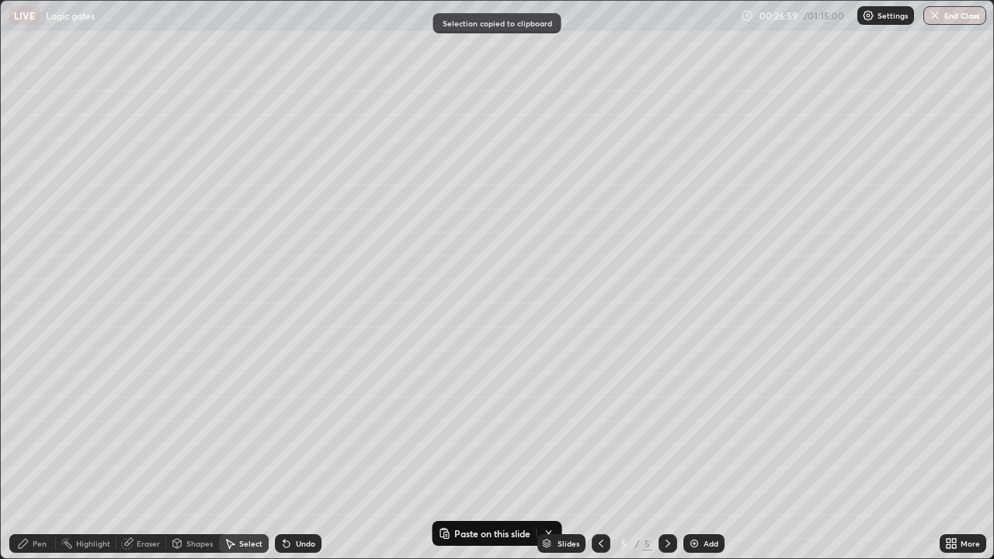
click at [196, 454] on div "Shapes" at bounding box center [199, 544] width 26 height 8
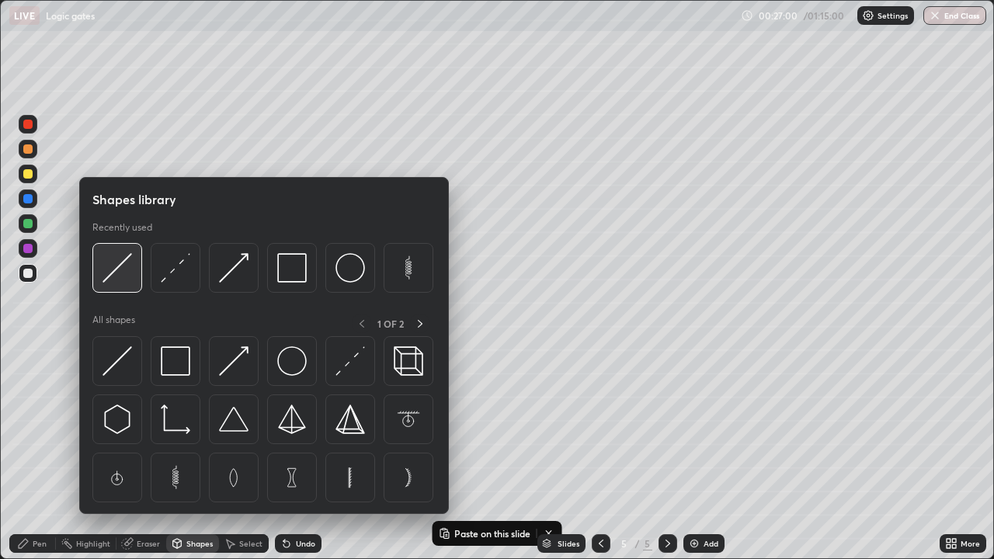
click at [118, 280] on img at bounding box center [118, 268] width 30 height 30
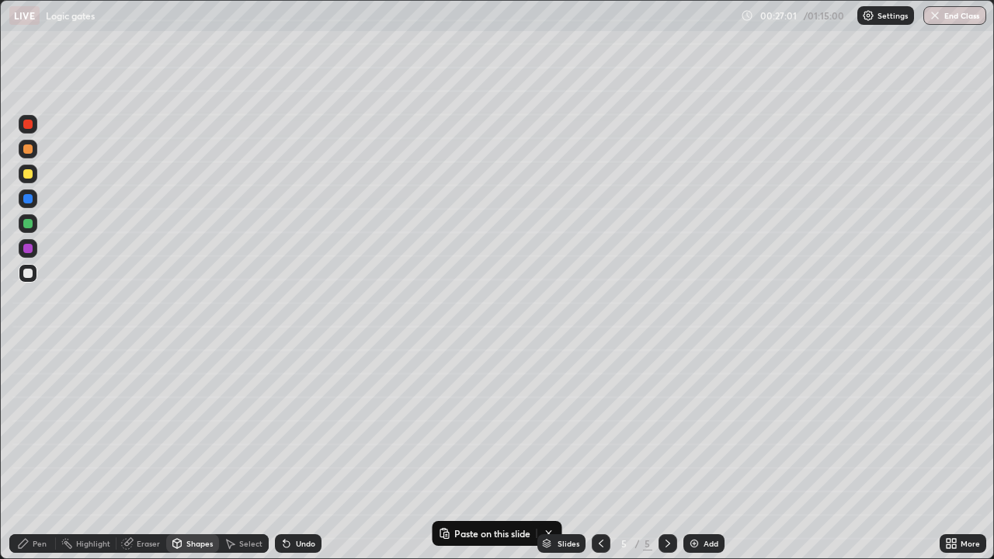
click at [26, 177] on div at bounding box center [27, 173] width 9 height 9
click at [704, 454] on div "Add" at bounding box center [711, 544] width 15 height 8
click at [33, 454] on div "Pen" at bounding box center [40, 544] width 14 height 8
click at [32, 276] on div at bounding box center [28, 273] width 19 height 19
click at [292, 454] on div "Undo" at bounding box center [298, 543] width 47 height 19
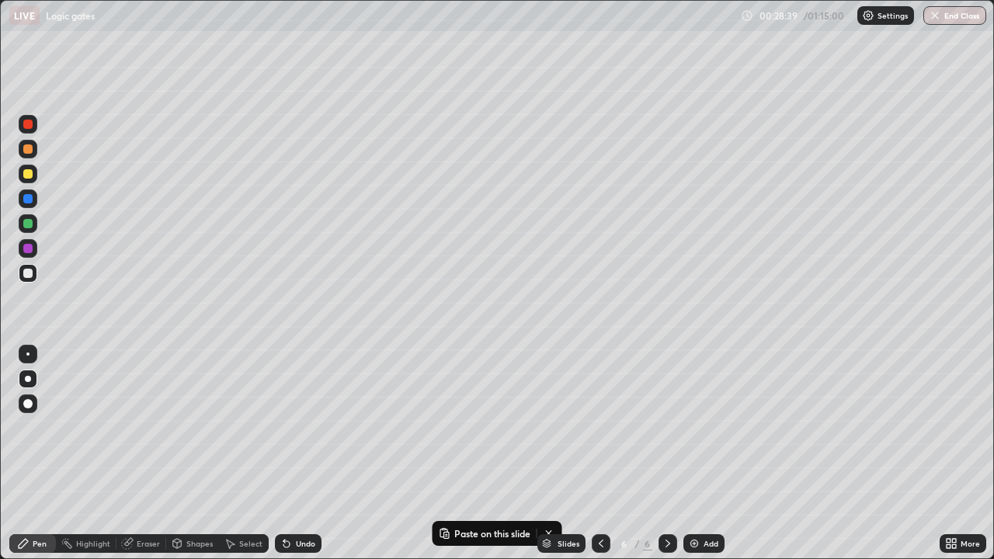
click at [283, 454] on icon at bounding box center [286, 544] width 6 height 6
click at [30, 178] on div at bounding box center [28, 174] width 19 height 19
click at [30, 275] on div at bounding box center [27, 273] width 9 height 9
click at [631, 353] on p "Paste here" at bounding box center [647, 356] width 46 height 12
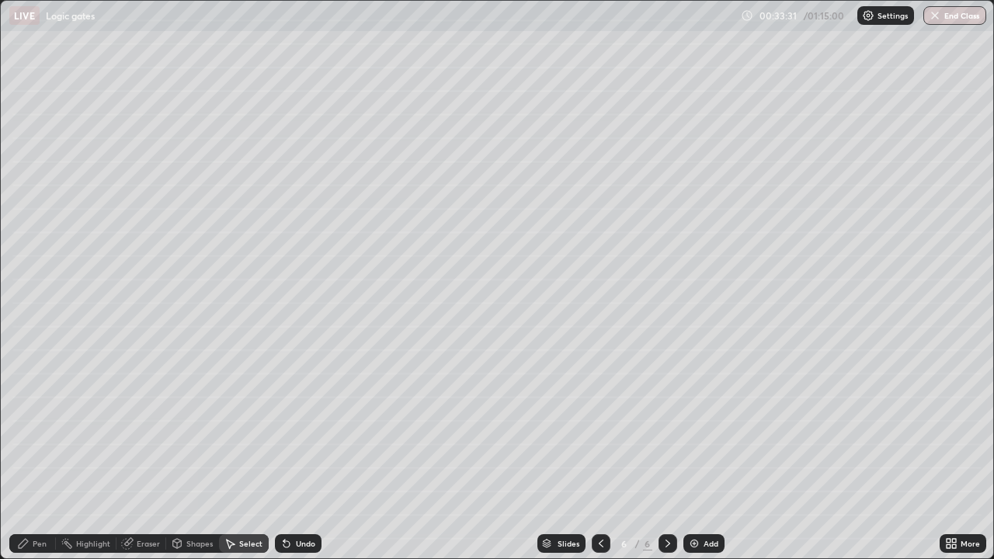
click at [249, 454] on div "Select" at bounding box center [250, 544] width 23 height 8
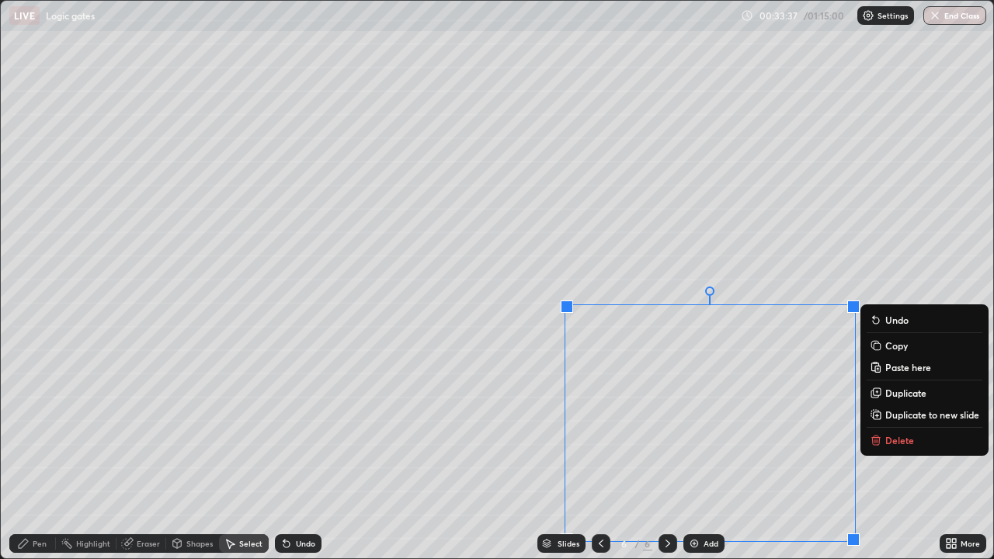
click at [192, 454] on div "Shapes" at bounding box center [199, 544] width 26 height 8
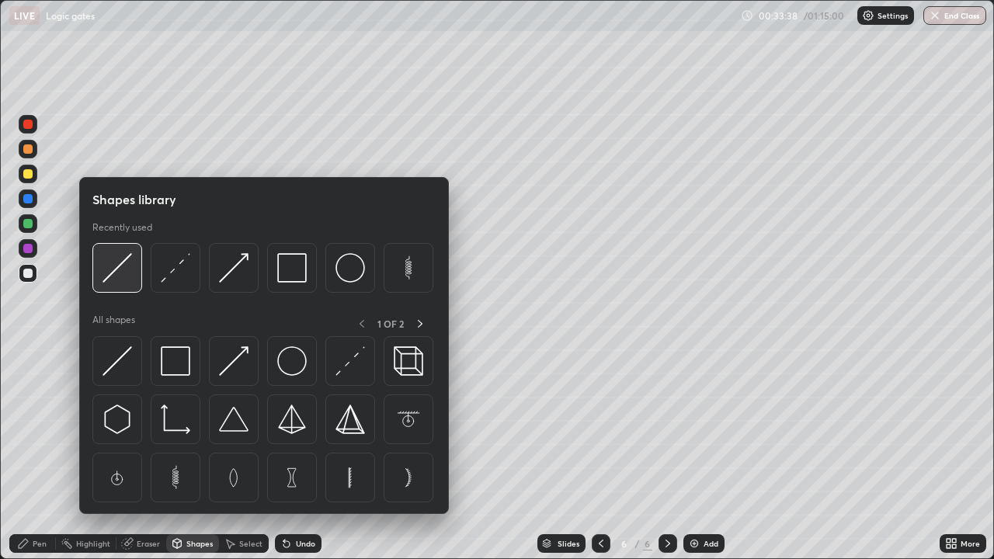
click at [106, 277] on img at bounding box center [118, 268] width 30 height 30
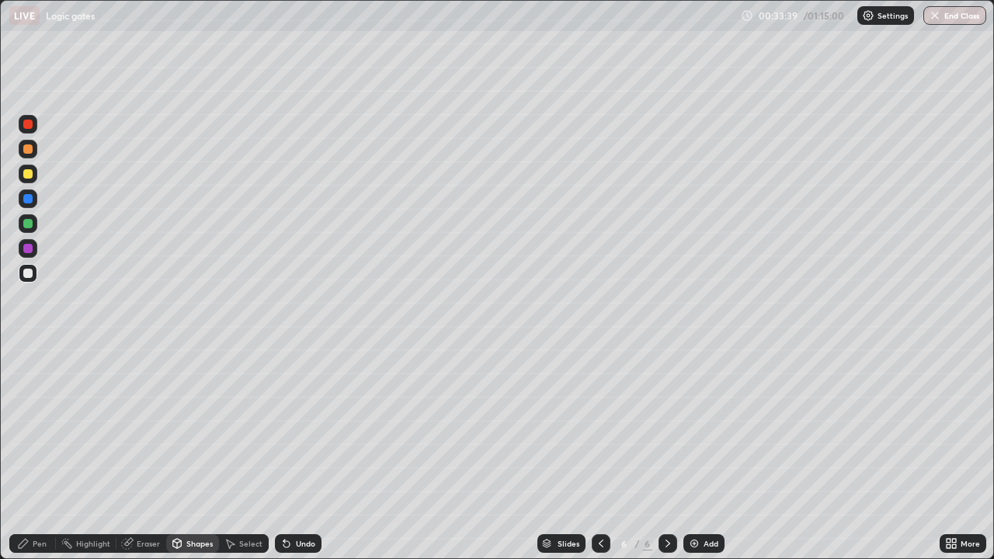
click at [30, 174] on div at bounding box center [27, 173] width 9 height 9
click at [958, 454] on div "More" at bounding box center [963, 543] width 47 height 19
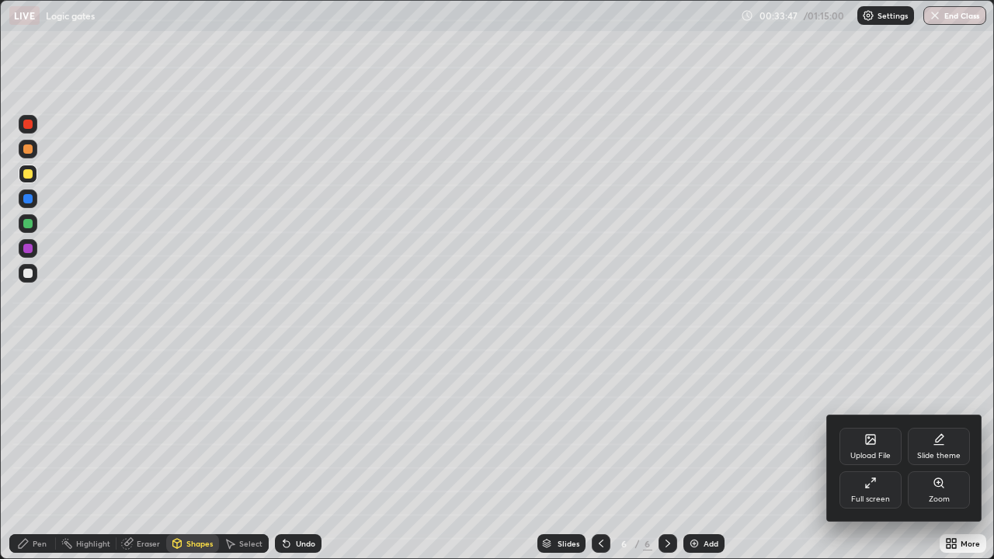
click at [891, 454] on div "Full screen" at bounding box center [871, 489] width 62 height 37
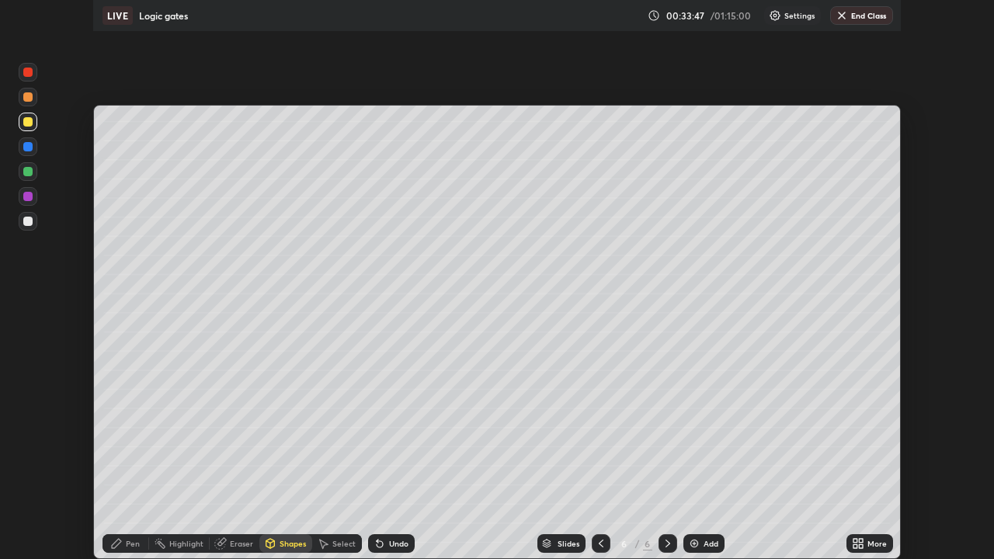
scroll to position [77210, 76670]
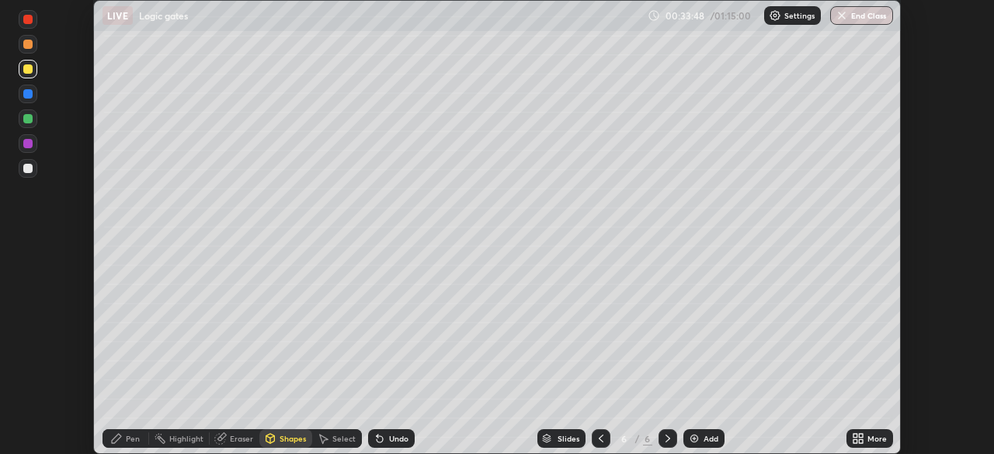
click at [861, 436] on icon at bounding box center [861, 436] width 4 height 4
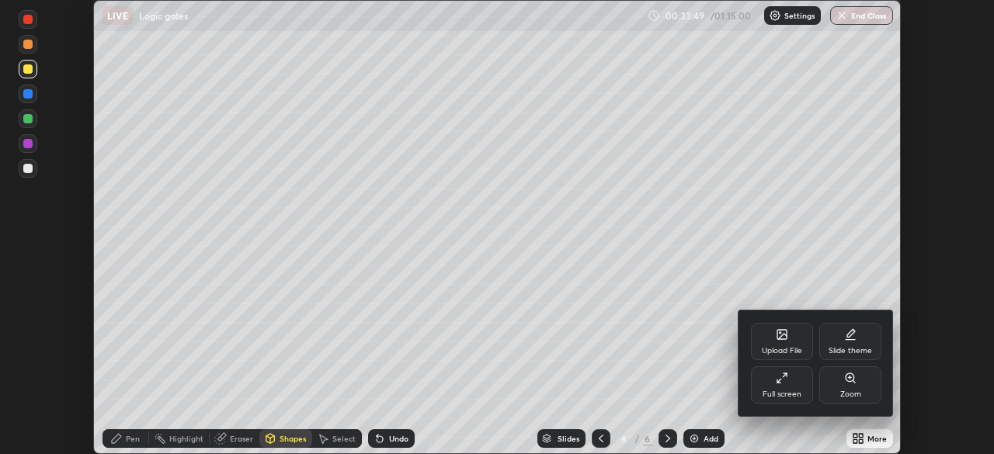
click at [790, 386] on div "Full screen" at bounding box center [782, 385] width 62 height 37
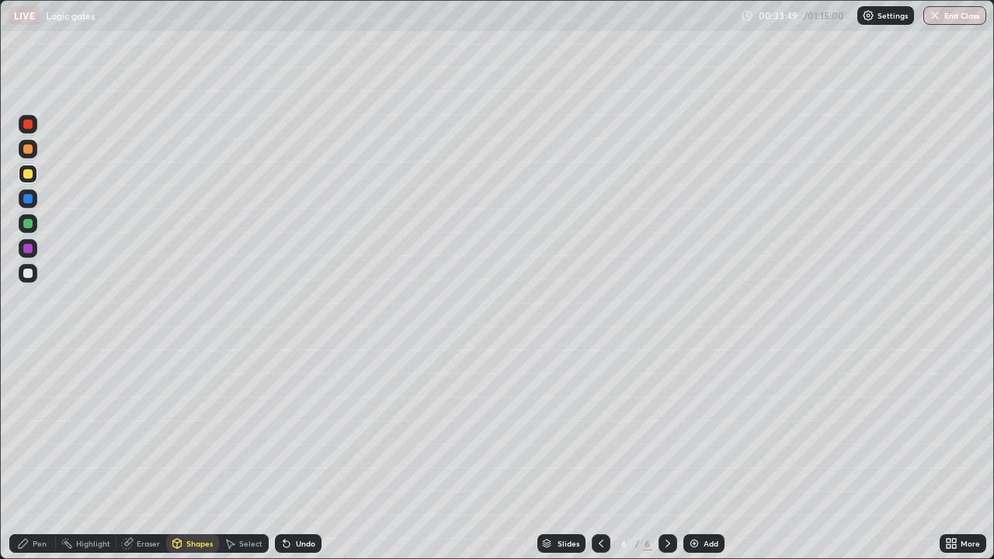
scroll to position [559, 994]
click at [699, 454] on div "Add" at bounding box center [703, 543] width 41 height 19
click at [28, 274] on div at bounding box center [27, 273] width 9 height 9
click at [38, 454] on div "Pen" at bounding box center [40, 544] width 14 height 8
click at [144, 454] on div "Eraser" at bounding box center [148, 544] width 23 height 8
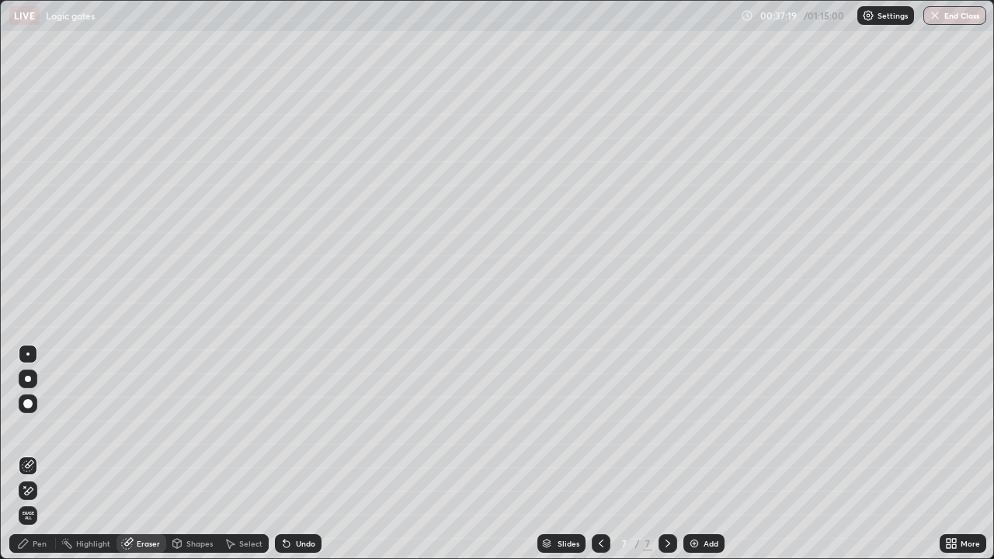
click at [40, 454] on div "Pen" at bounding box center [40, 544] width 14 height 8
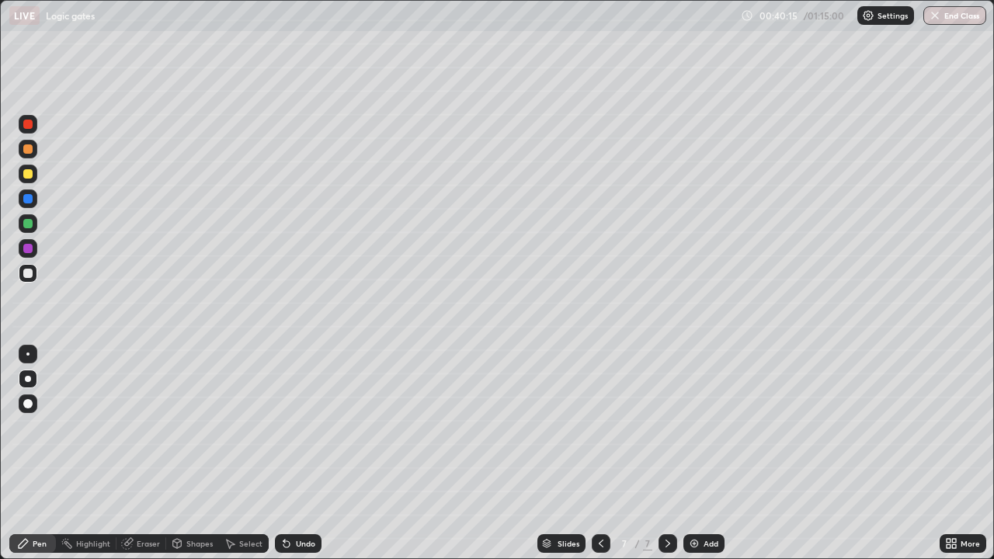
click at [33, 172] on div at bounding box center [28, 174] width 19 height 19
click at [28, 274] on div at bounding box center [27, 273] width 9 height 9
click at [29, 174] on div at bounding box center [27, 173] width 9 height 9
click at [29, 277] on div at bounding box center [27, 273] width 9 height 9
click at [699, 454] on div "Add" at bounding box center [703, 543] width 41 height 19
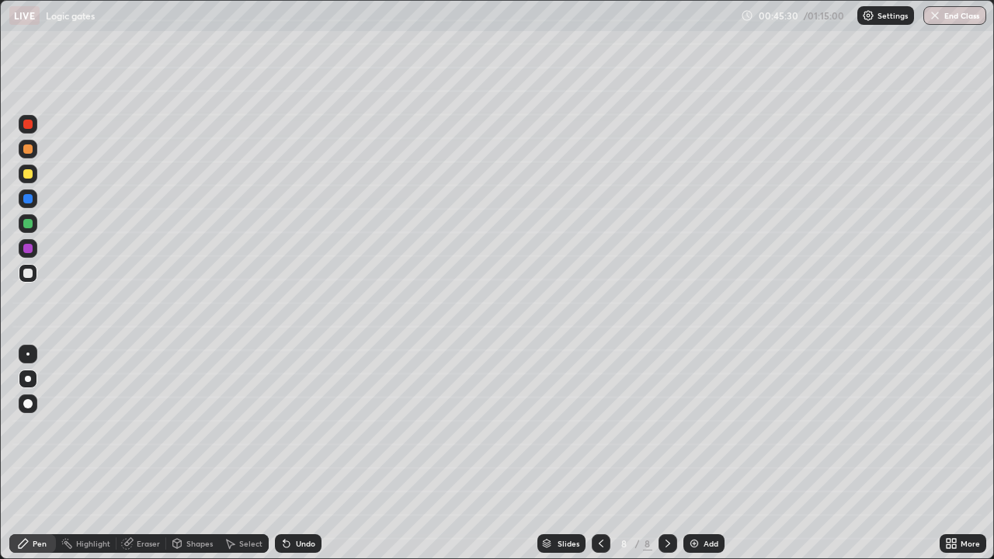
click at [188, 454] on div "Shapes" at bounding box center [199, 544] width 26 height 8
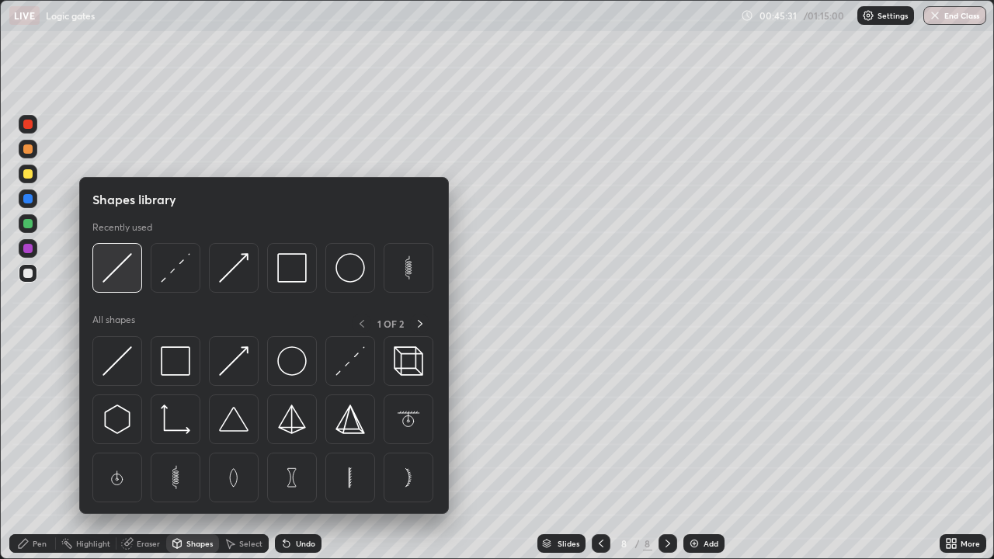
click at [123, 276] on img at bounding box center [118, 268] width 30 height 30
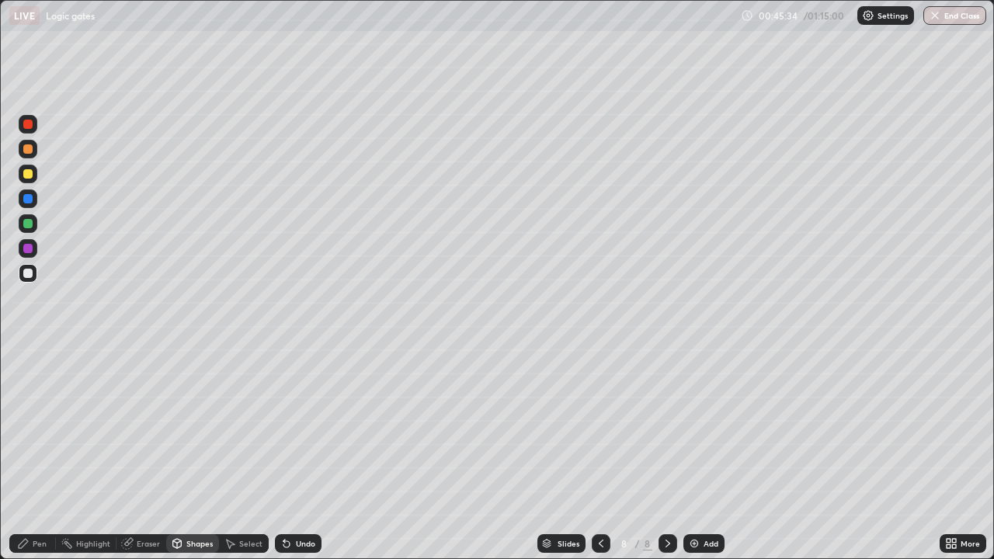
click at [41, 454] on div "Pen" at bounding box center [32, 543] width 47 height 19
click at [196, 454] on div "Shapes" at bounding box center [199, 544] width 26 height 8
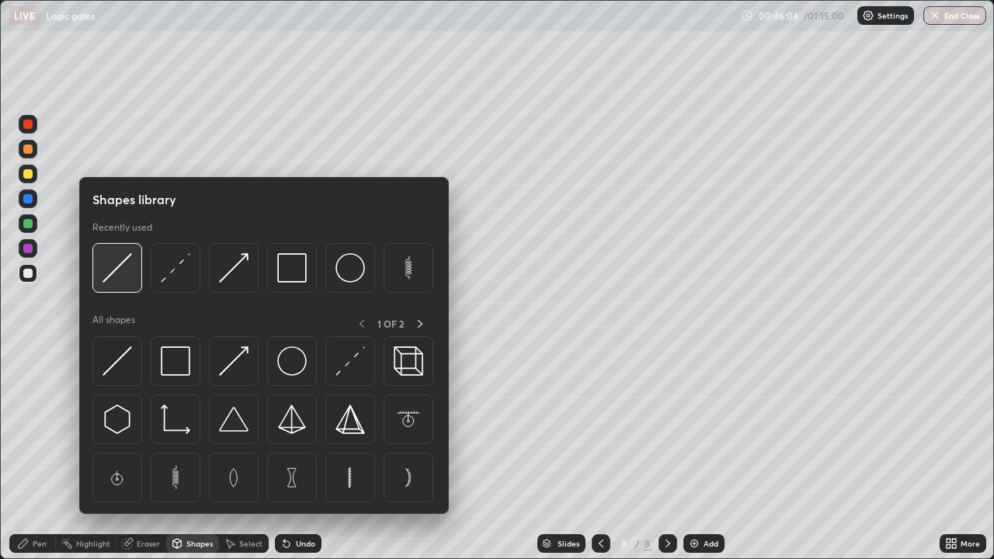
click at [120, 269] on img at bounding box center [118, 268] width 30 height 30
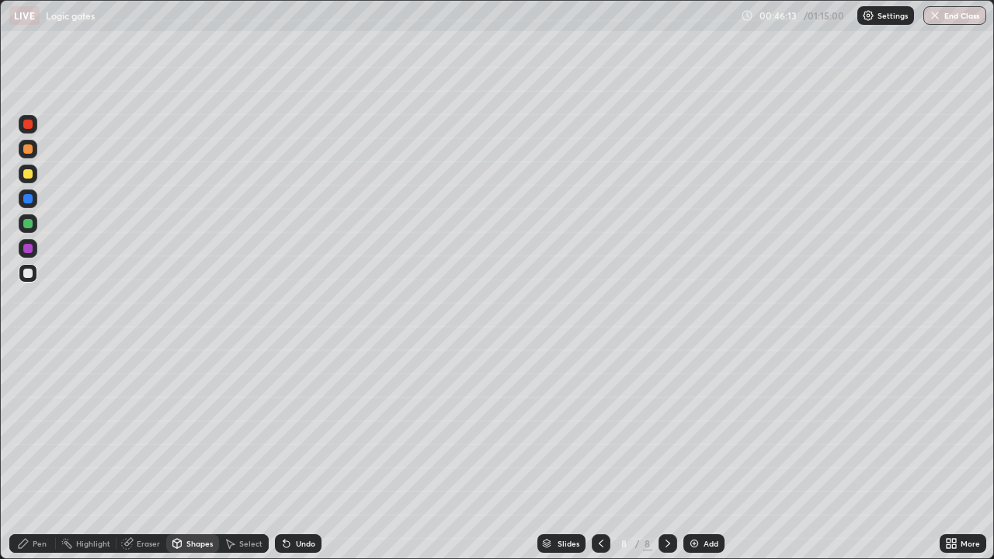
click at [33, 454] on div "Pen" at bounding box center [40, 544] width 14 height 8
click at [283, 454] on icon at bounding box center [284, 541] width 2 height 2
click at [283, 454] on icon at bounding box center [286, 544] width 6 height 6
click at [284, 454] on icon at bounding box center [286, 544] width 6 height 6
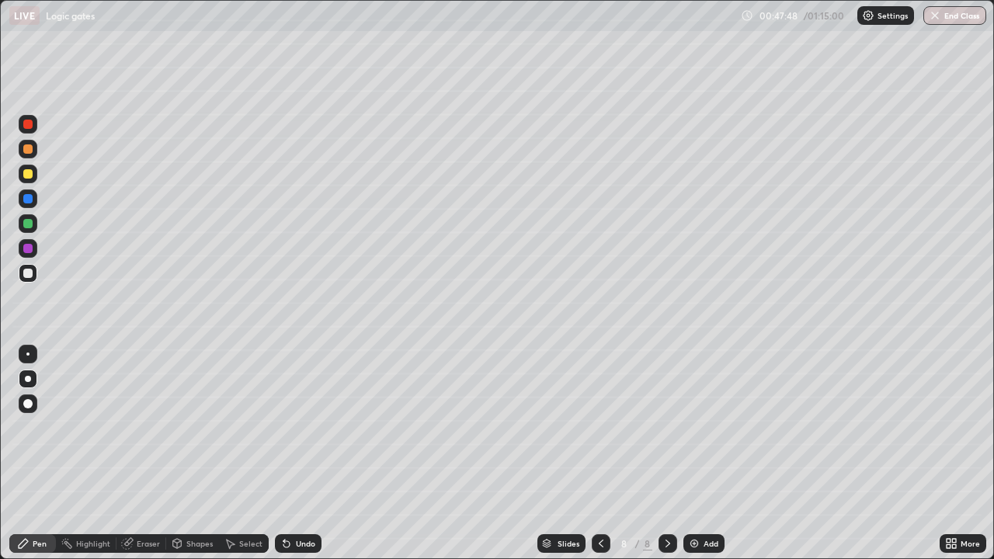
click at [186, 454] on div "Shapes" at bounding box center [192, 543] width 53 height 19
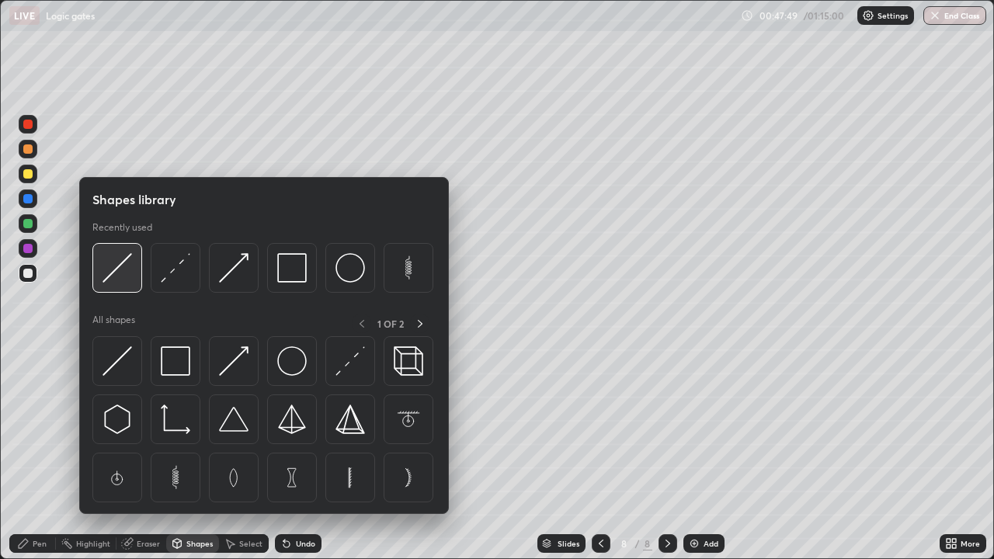
click at [116, 276] on img at bounding box center [118, 268] width 30 height 30
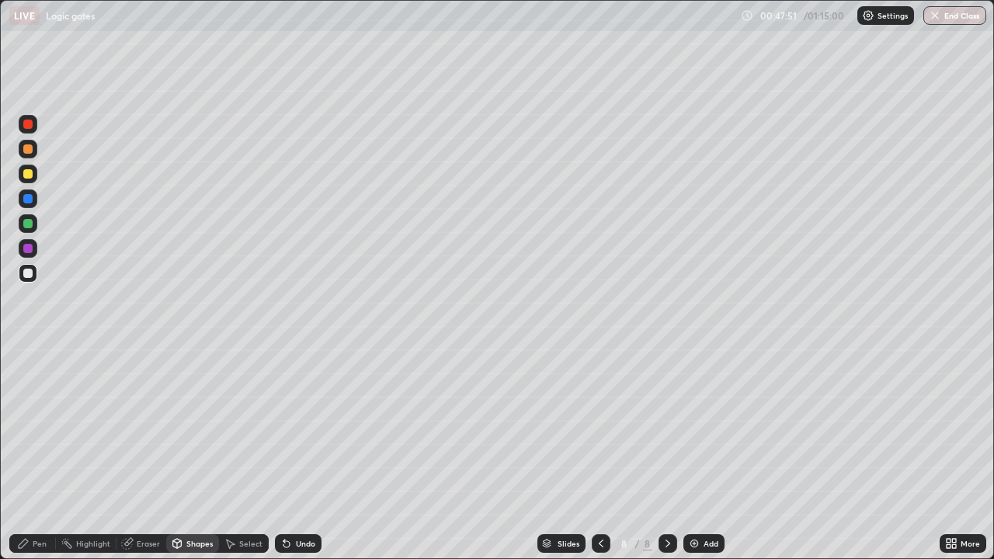
click at [40, 454] on div "Pen" at bounding box center [40, 544] width 14 height 8
click at [296, 454] on div "Undo" at bounding box center [305, 544] width 19 height 8
click at [31, 178] on div at bounding box center [27, 173] width 9 height 9
click at [699, 454] on img at bounding box center [694, 543] width 12 height 12
click at [29, 274] on div at bounding box center [27, 273] width 9 height 9
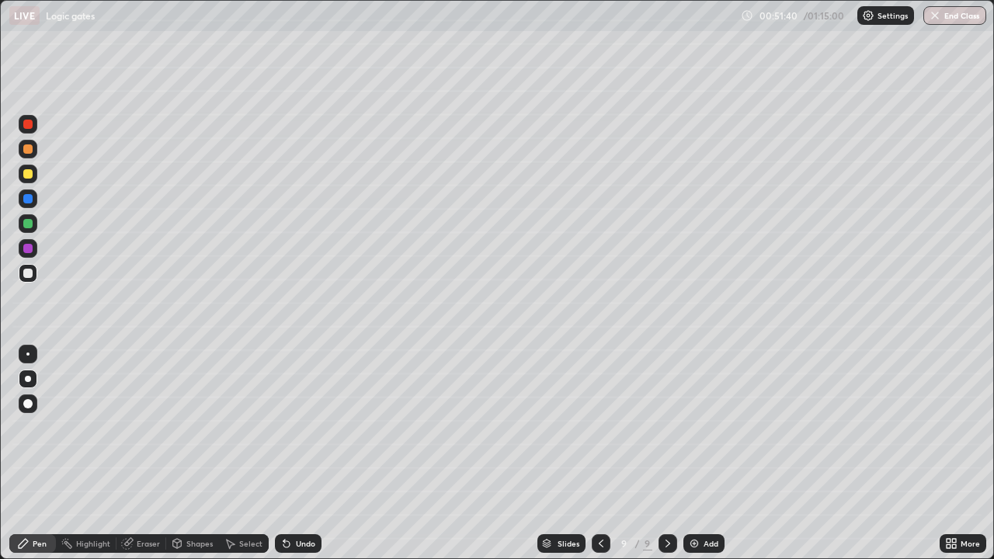
click at [32, 132] on div at bounding box center [28, 124] width 19 height 19
click at [31, 276] on div at bounding box center [27, 273] width 9 height 9
click at [598, 454] on icon at bounding box center [601, 543] width 12 height 12
click at [934, 18] on img "button" at bounding box center [935, 15] width 12 height 12
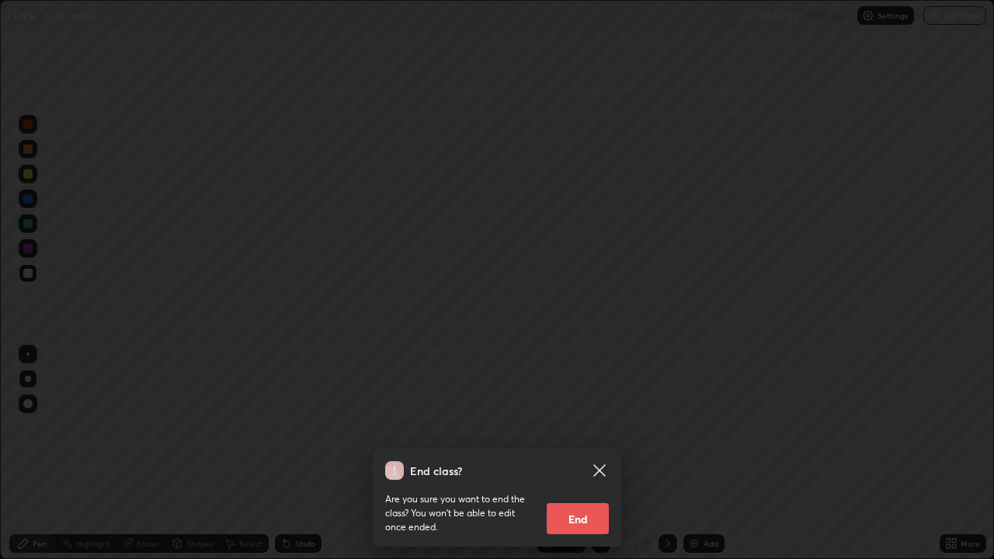
click at [563, 454] on button "End" at bounding box center [578, 518] width 62 height 31
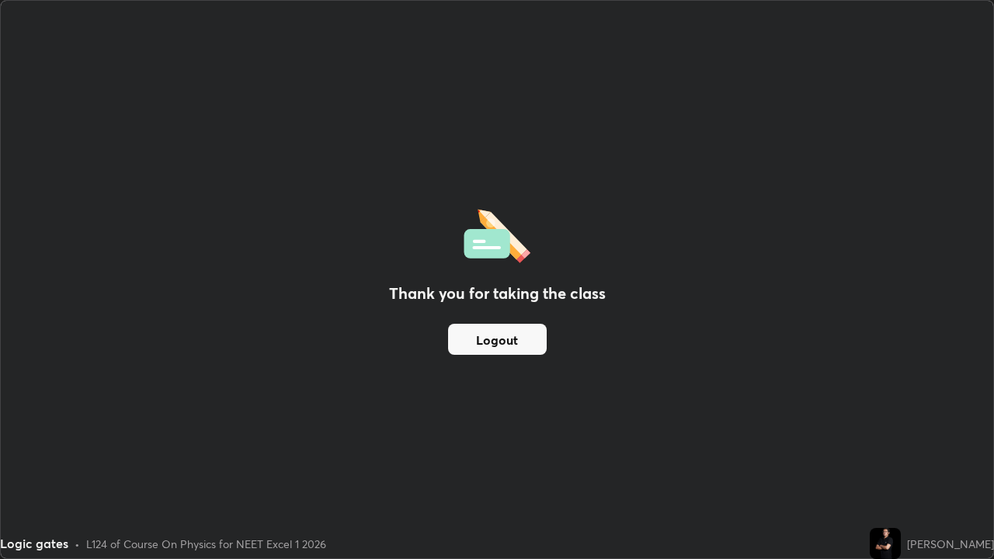
click at [492, 345] on button "Logout" at bounding box center [497, 339] width 99 height 31
